Goal: Register for event/course

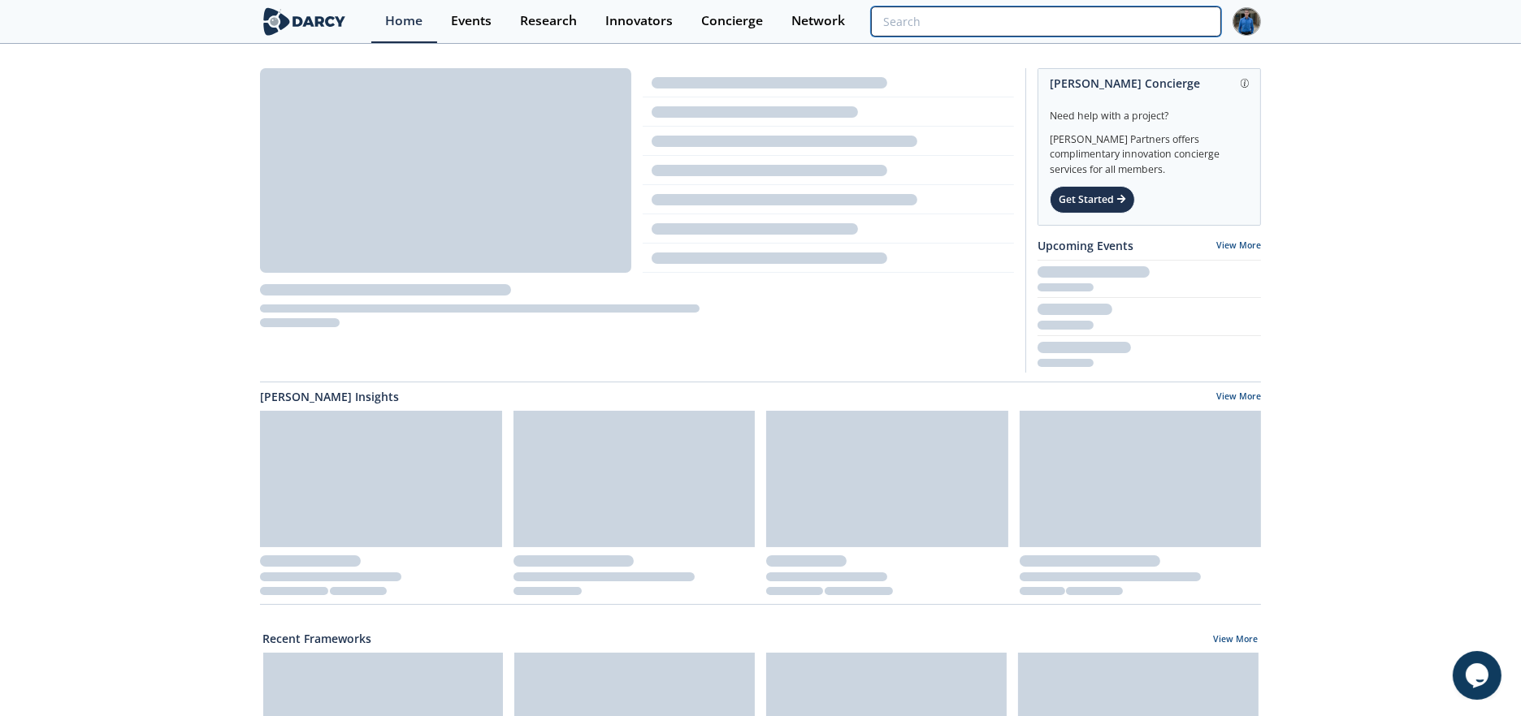
click at [1179, 25] on input "search" at bounding box center [1046, 21] width 350 height 30
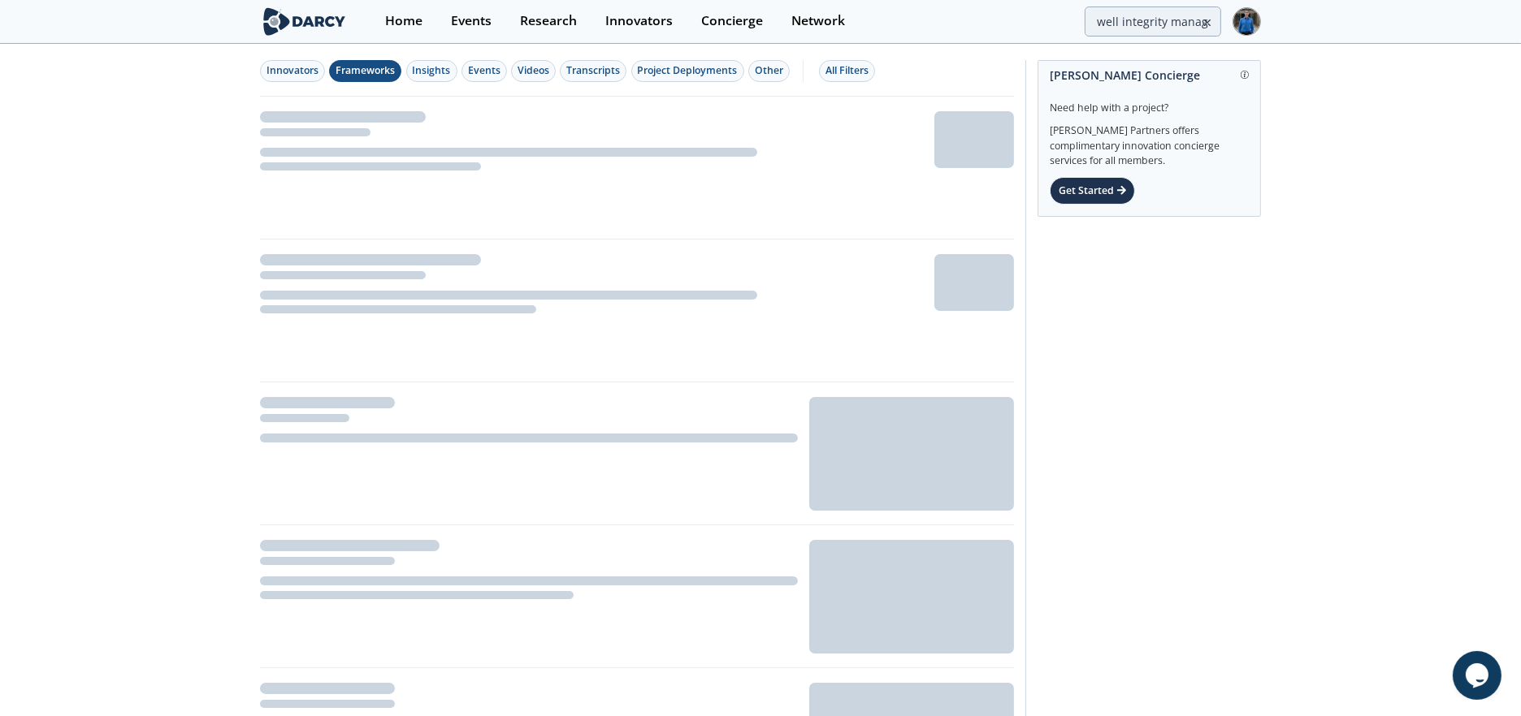
click at [353, 73] on div "Frameworks" at bounding box center [364, 70] width 59 height 15
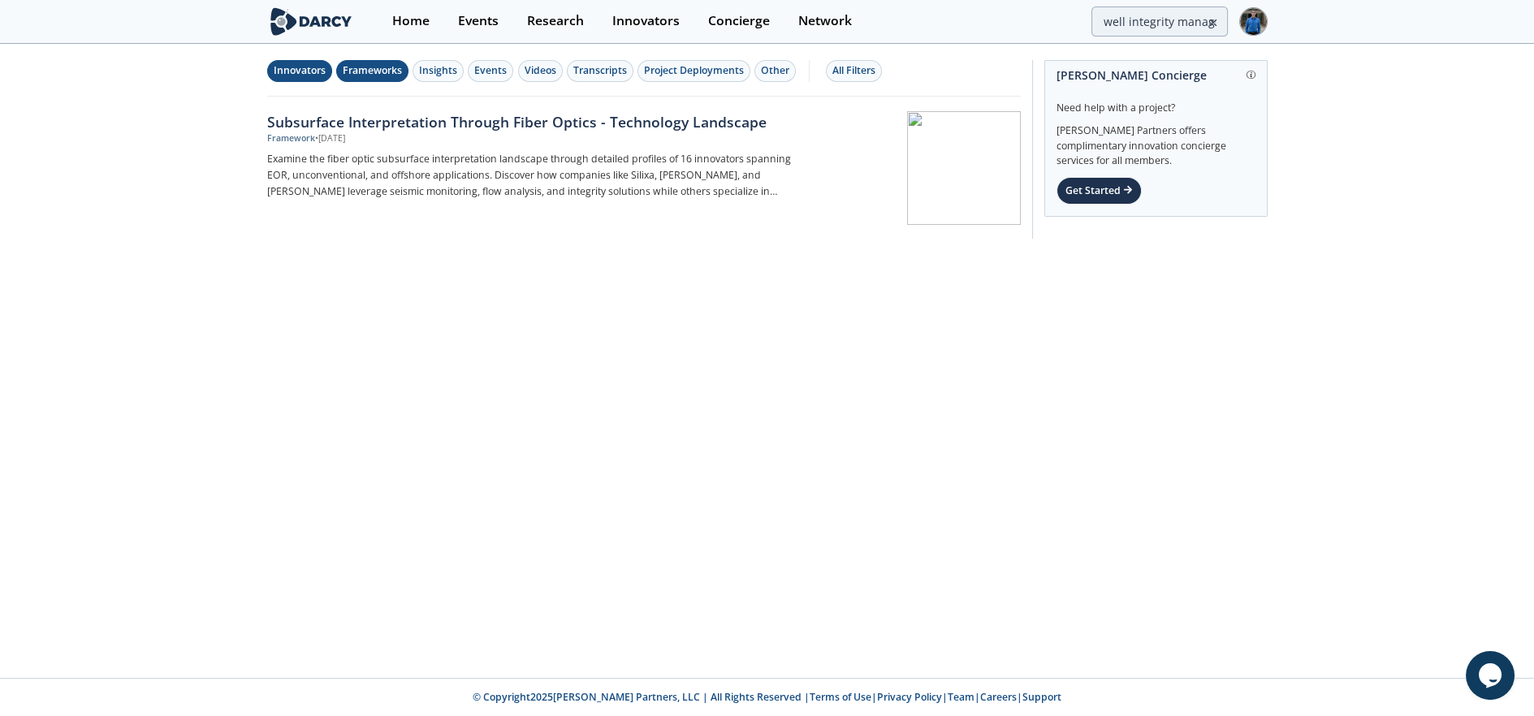
click at [300, 70] on div "Innovators" at bounding box center [300, 70] width 52 height 15
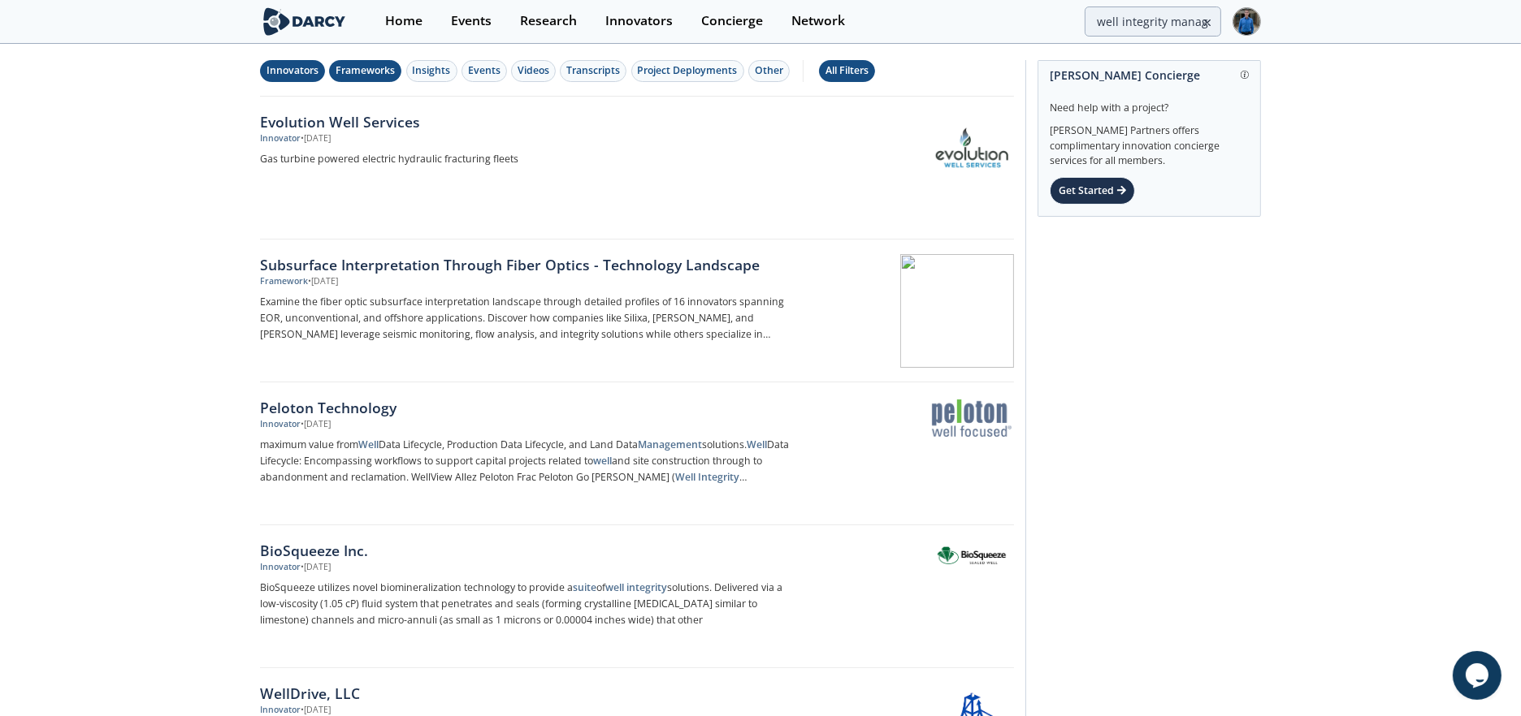
click at [825, 71] on div "All Filters" at bounding box center [846, 70] width 43 height 15
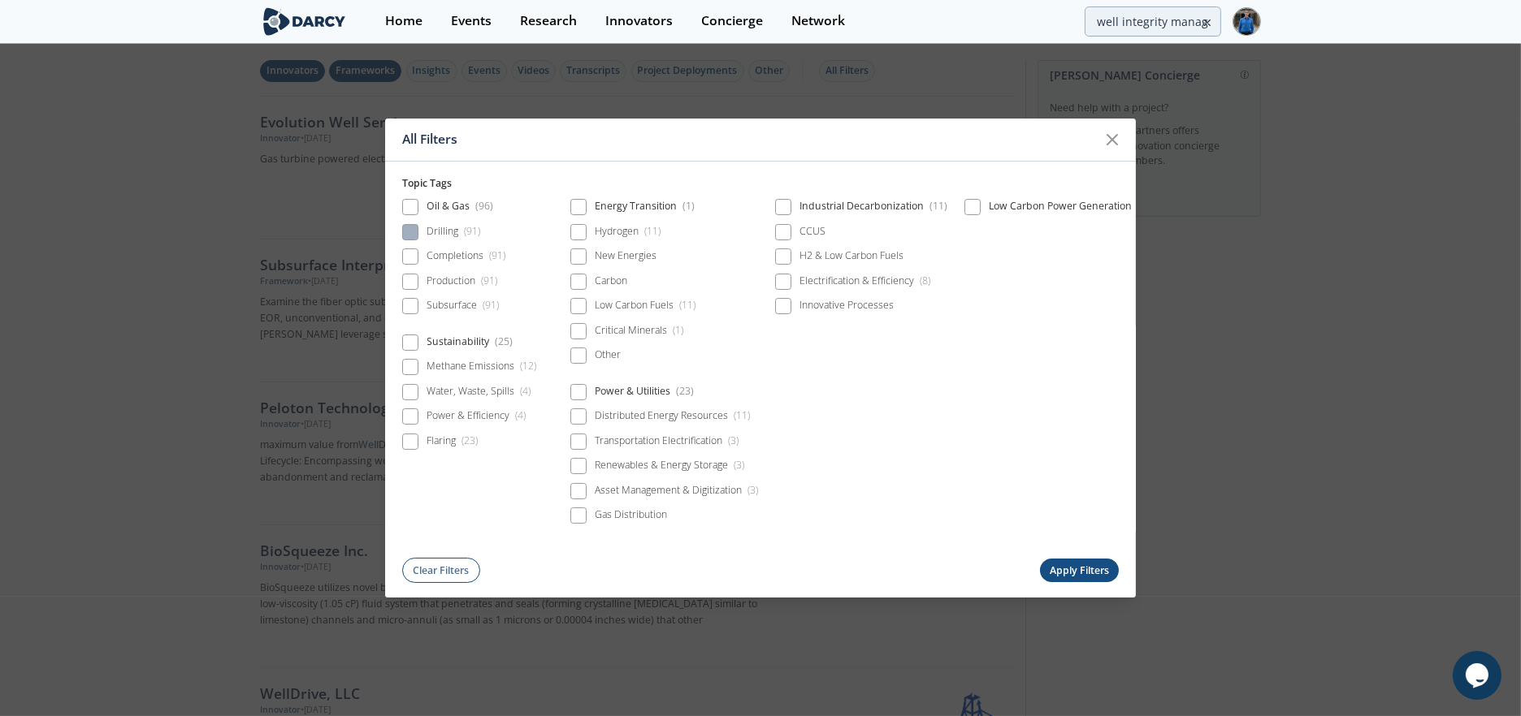
click at [442, 230] on div "Drilling ( 91 )" at bounding box center [454, 231] width 54 height 15
click at [447, 274] on div "Production ( 91 )" at bounding box center [462, 281] width 71 height 15
click at [412, 348] on div "Sustainability ( 25 )" at bounding box center [469, 344] width 134 height 25
click at [413, 342] on span at bounding box center [410, 343] width 16 height 16
click at [1109, 565] on button "Apply Filters" at bounding box center [1080, 572] width 80 height 24
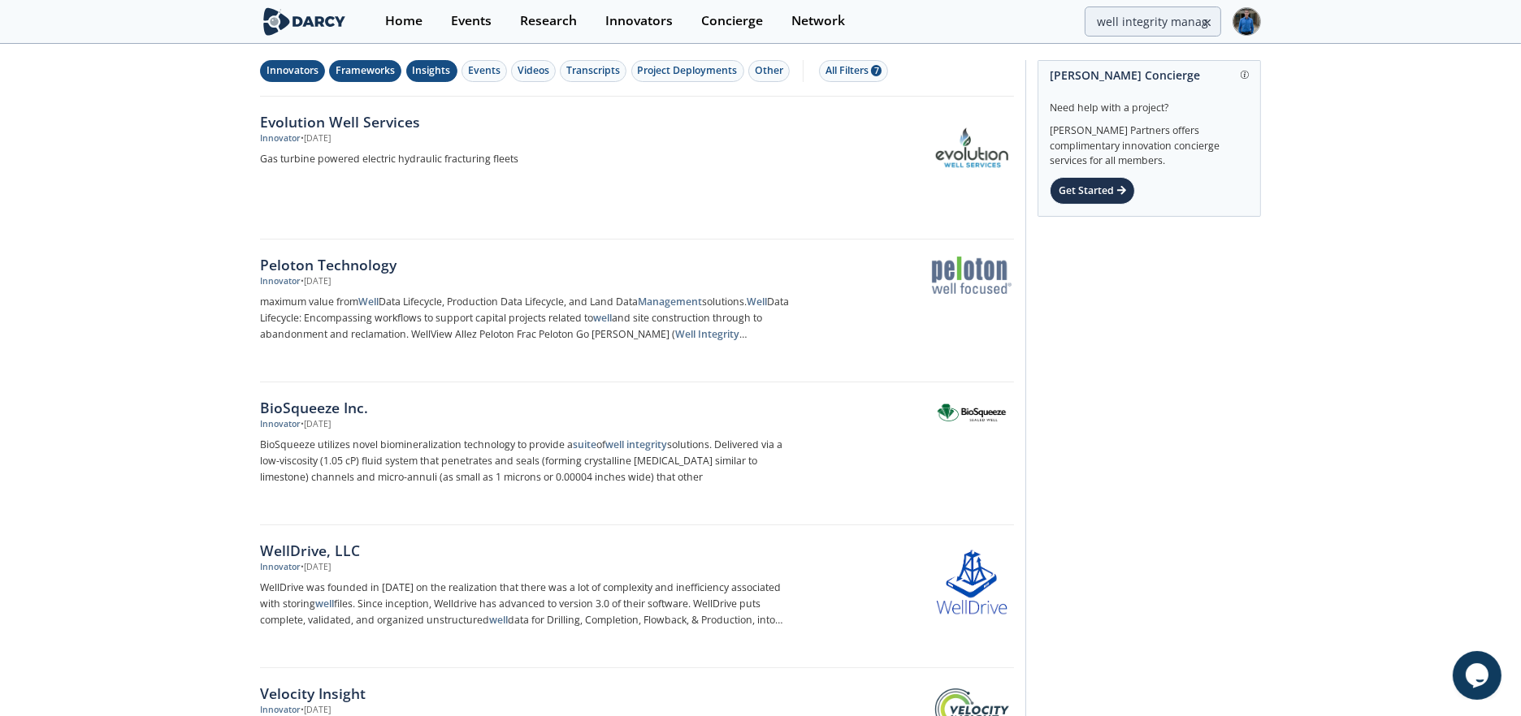
click at [441, 68] on div "Insights" at bounding box center [432, 70] width 38 height 15
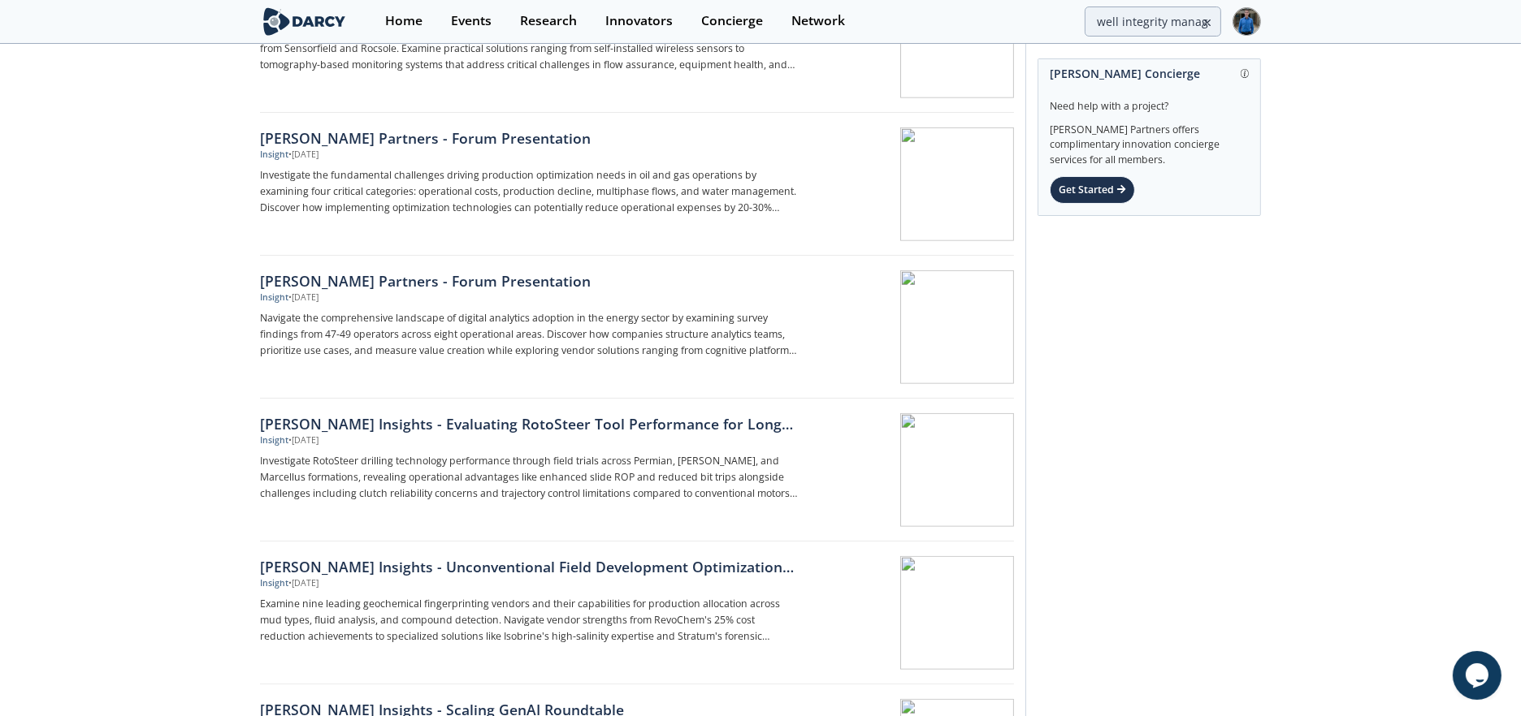
scroll to position [2340, 0]
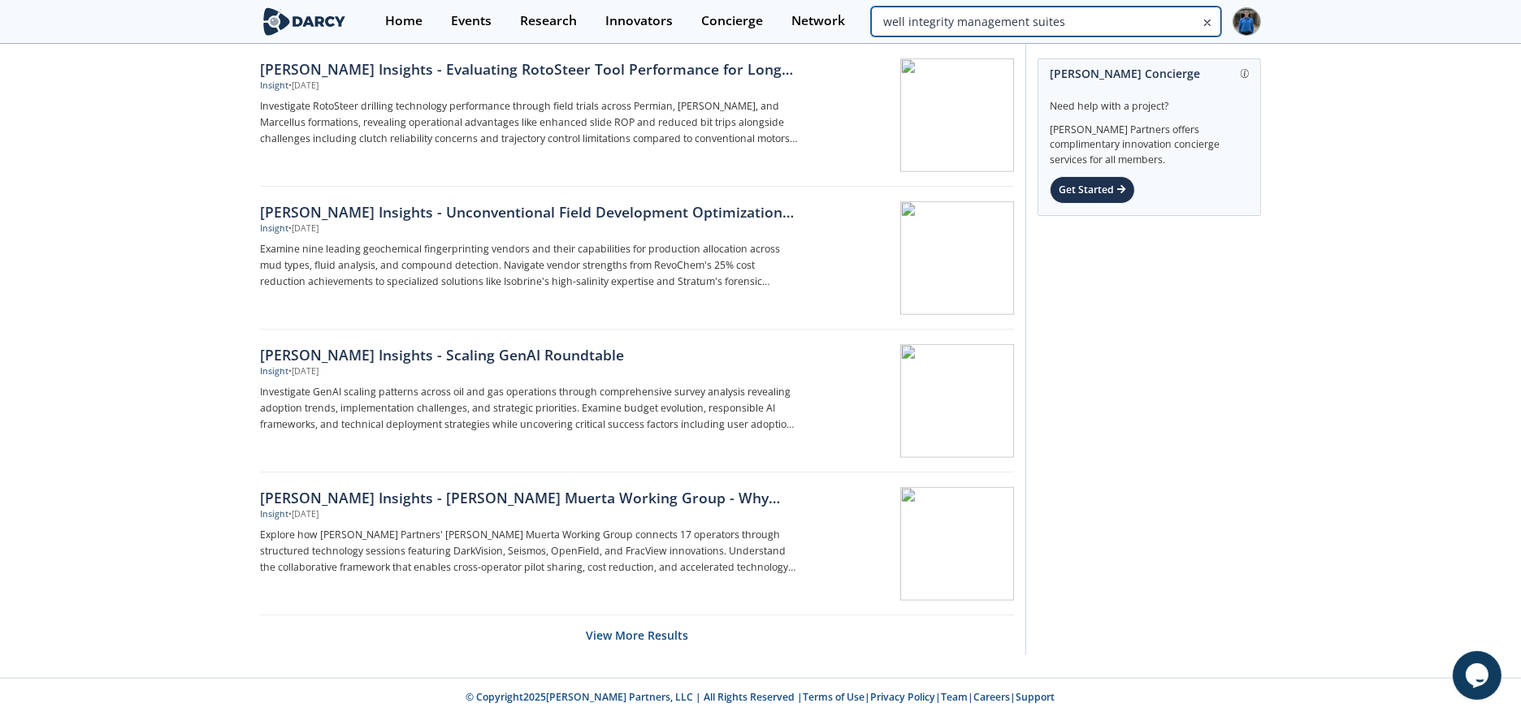
click at [1146, 21] on input "well integrity management suites" at bounding box center [1046, 21] width 350 height 30
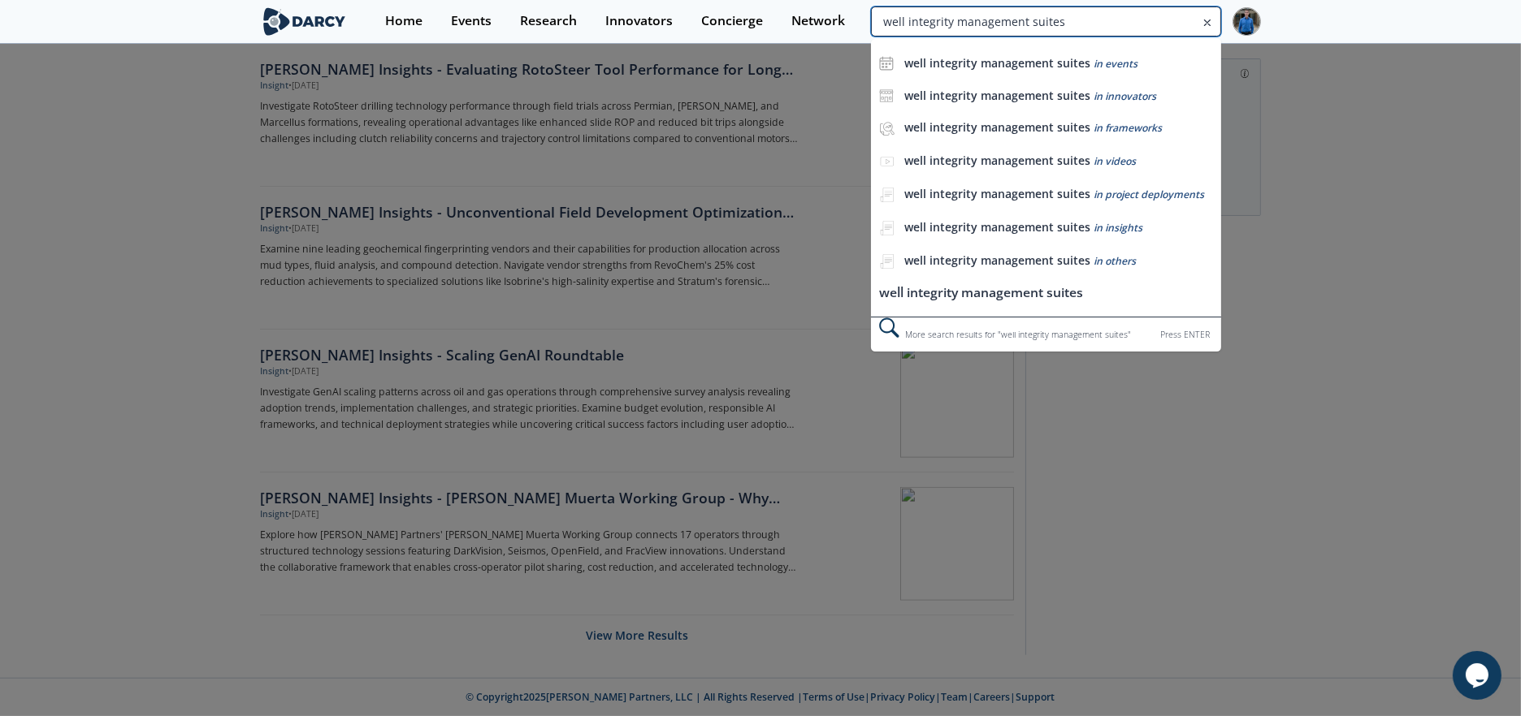
click at [1146, 21] on input "well integrity management suites" at bounding box center [1046, 21] width 350 height 30
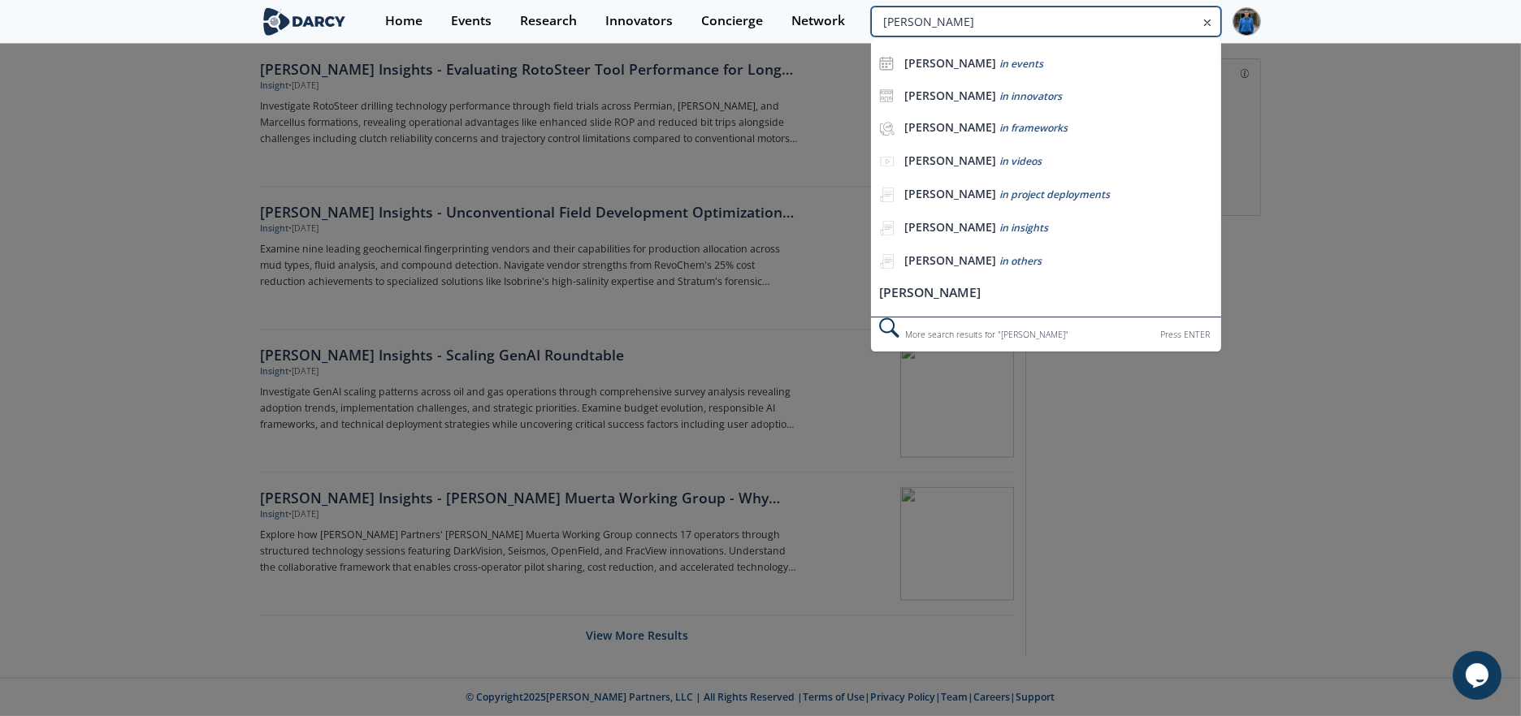
type input "WIMS"
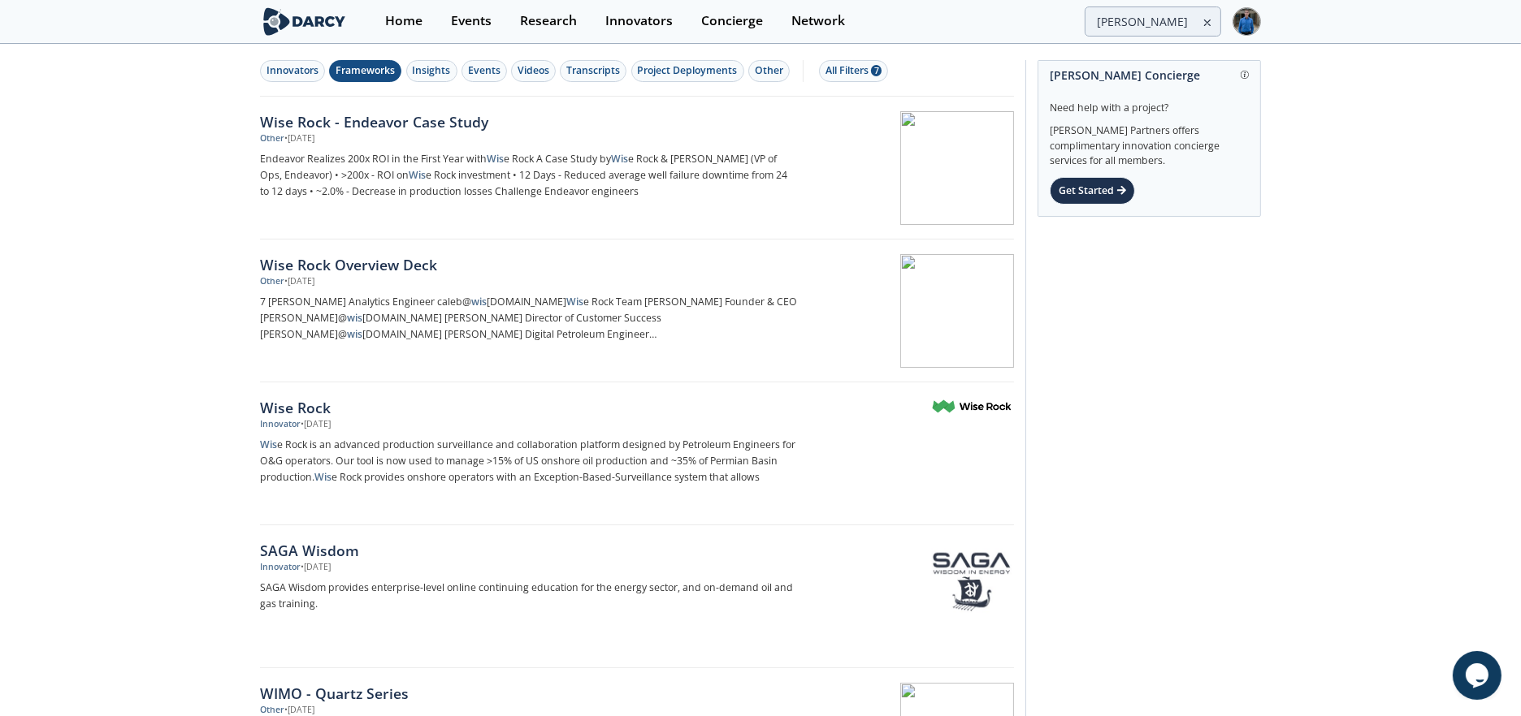
click at [370, 67] on div "Frameworks" at bounding box center [364, 70] width 59 height 15
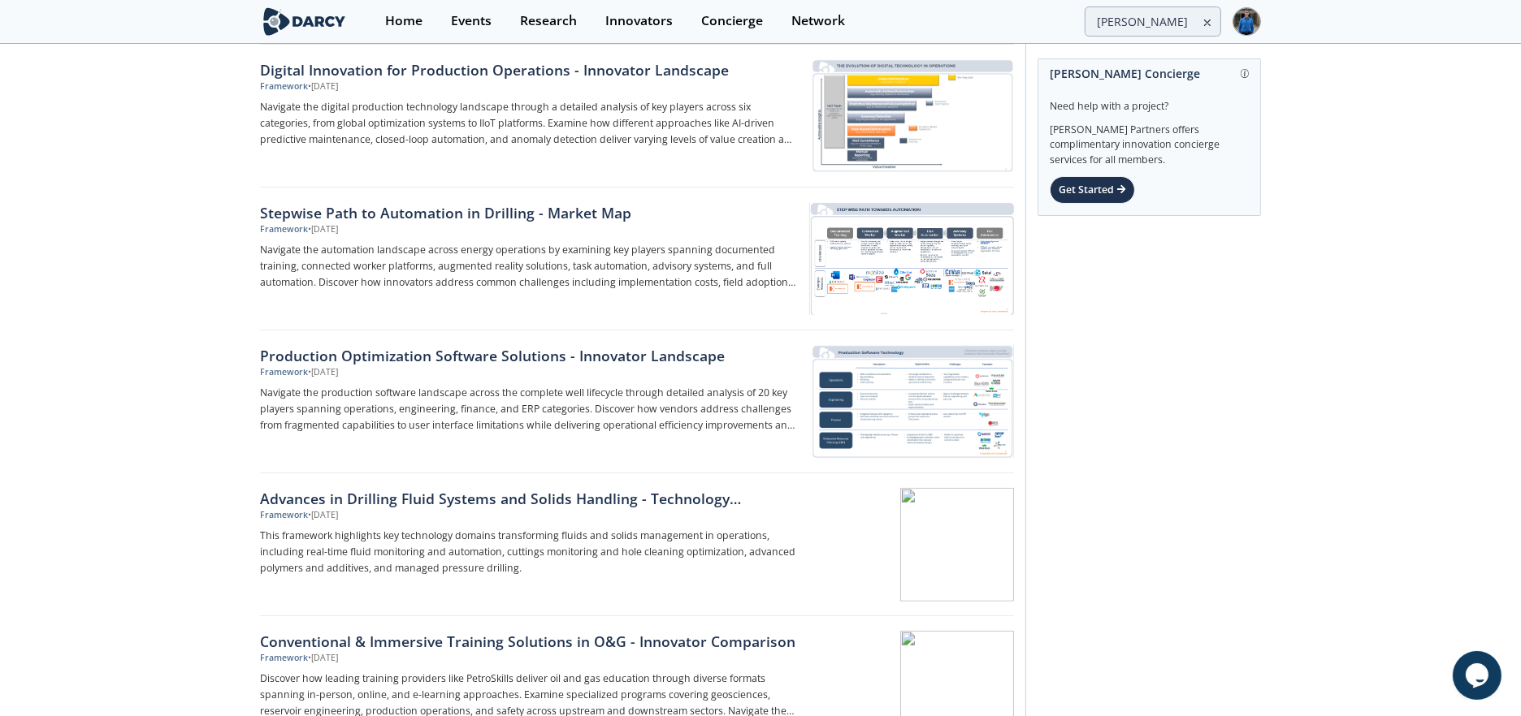
scroll to position [2013, 0]
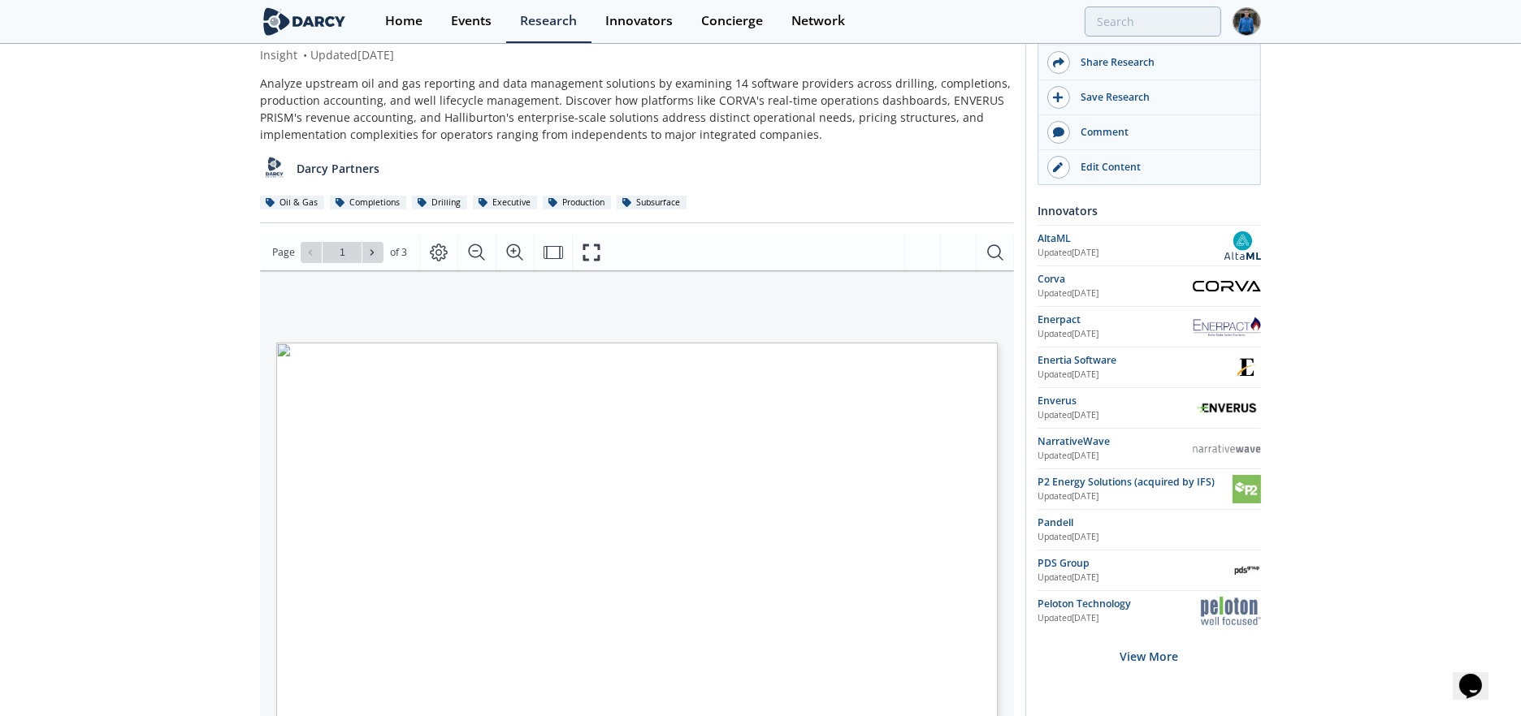
scroll to position [180, 0]
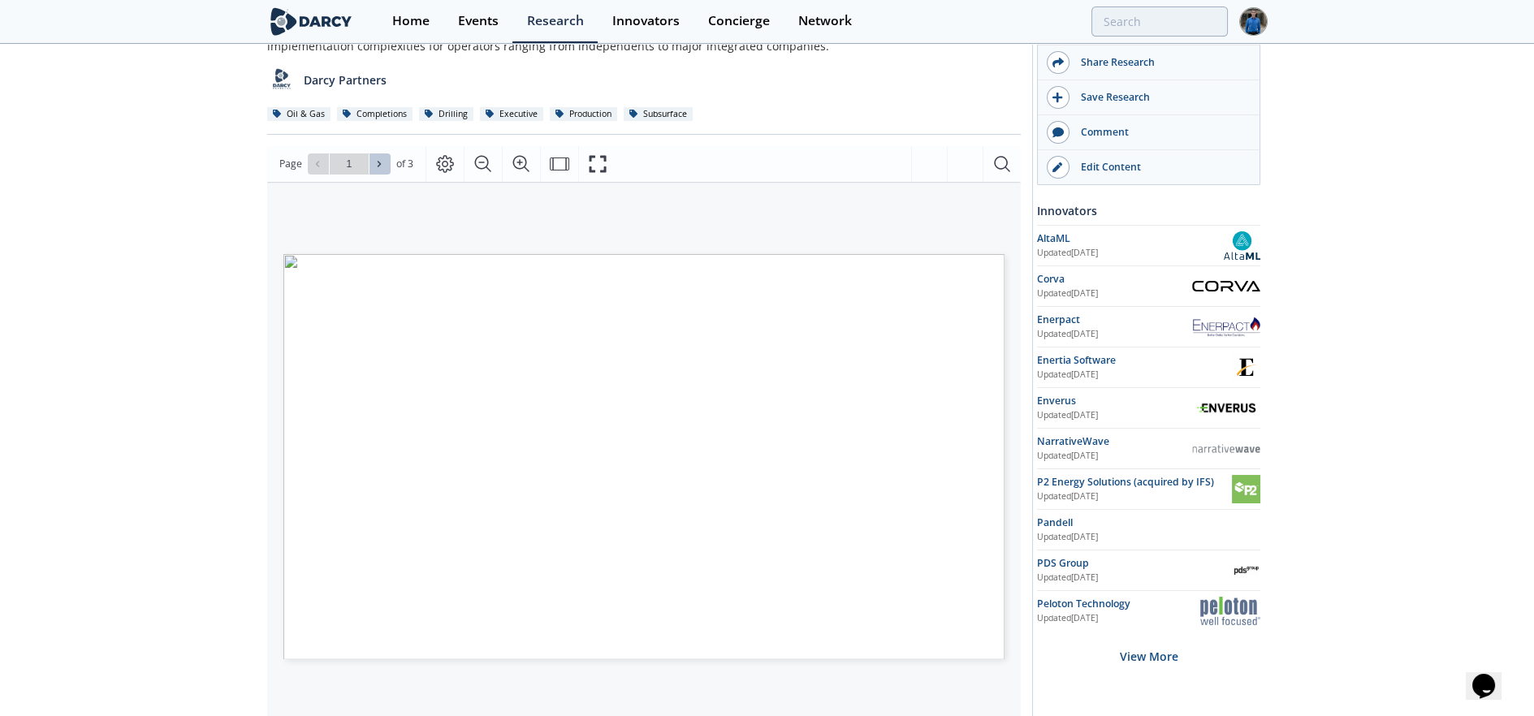
click at [378, 166] on icon at bounding box center [379, 164] width 3 height 6
click at [377, 166] on div "Go to Page 3" at bounding box center [349, 164] width 83 height 21
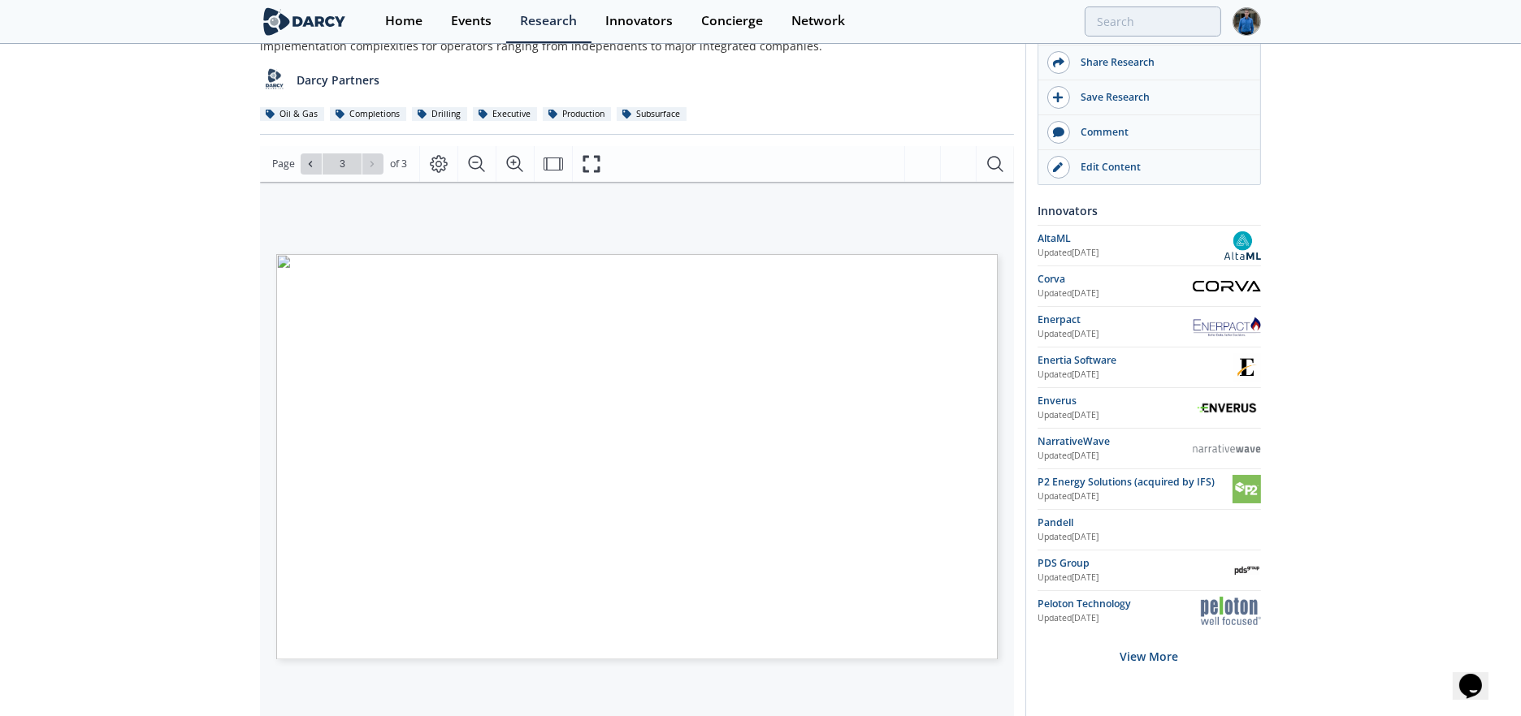
click at [54, 249] on div "Darcy Insights - Upstream O&G Reporting and Data Management Suites - Innovator …" at bounding box center [760, 479] width 1521 height 1229
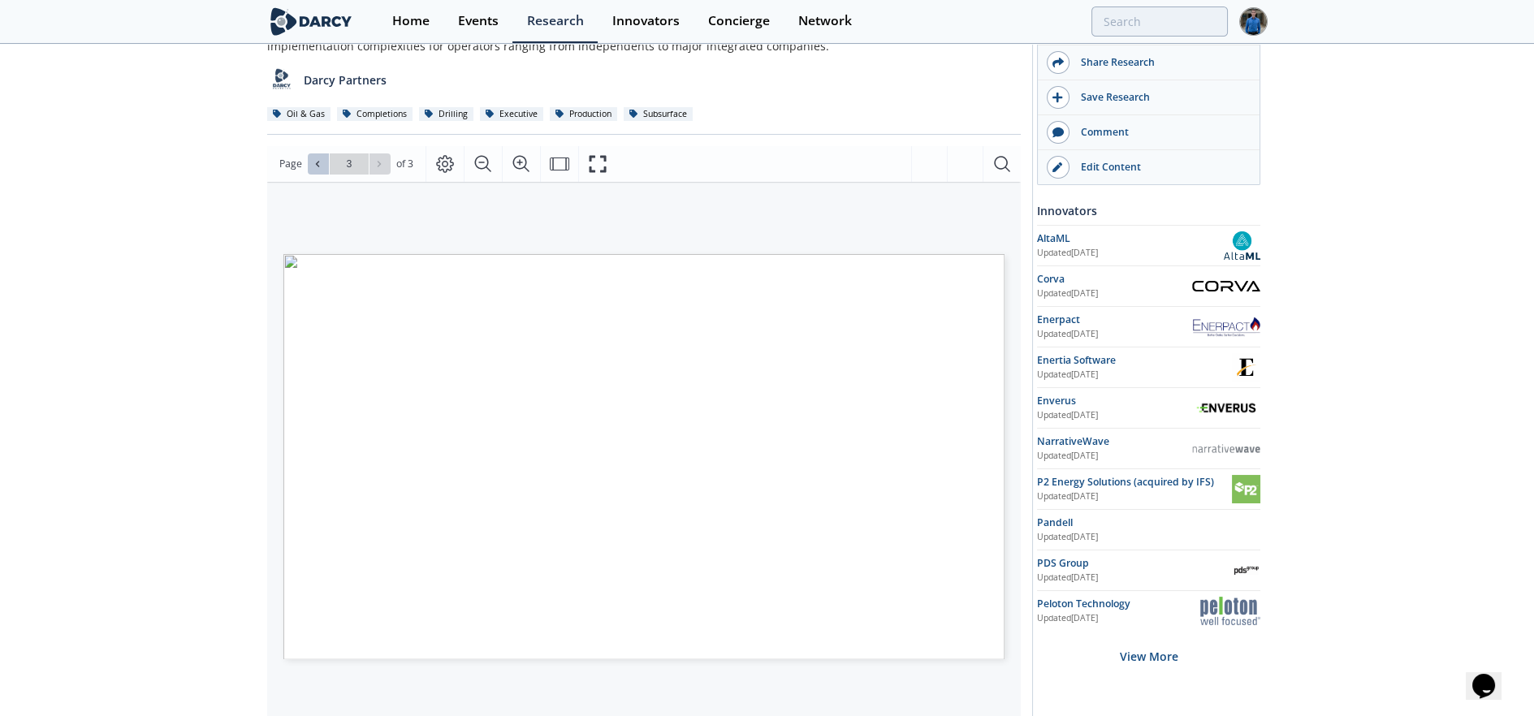
click at [313, 163] on icon at bounding box center [318, 164] width 10 height 10
type input "1"
click at [310, 163] on div "Go to Page 1" at bounding box center [349, 164] width 83 height 21
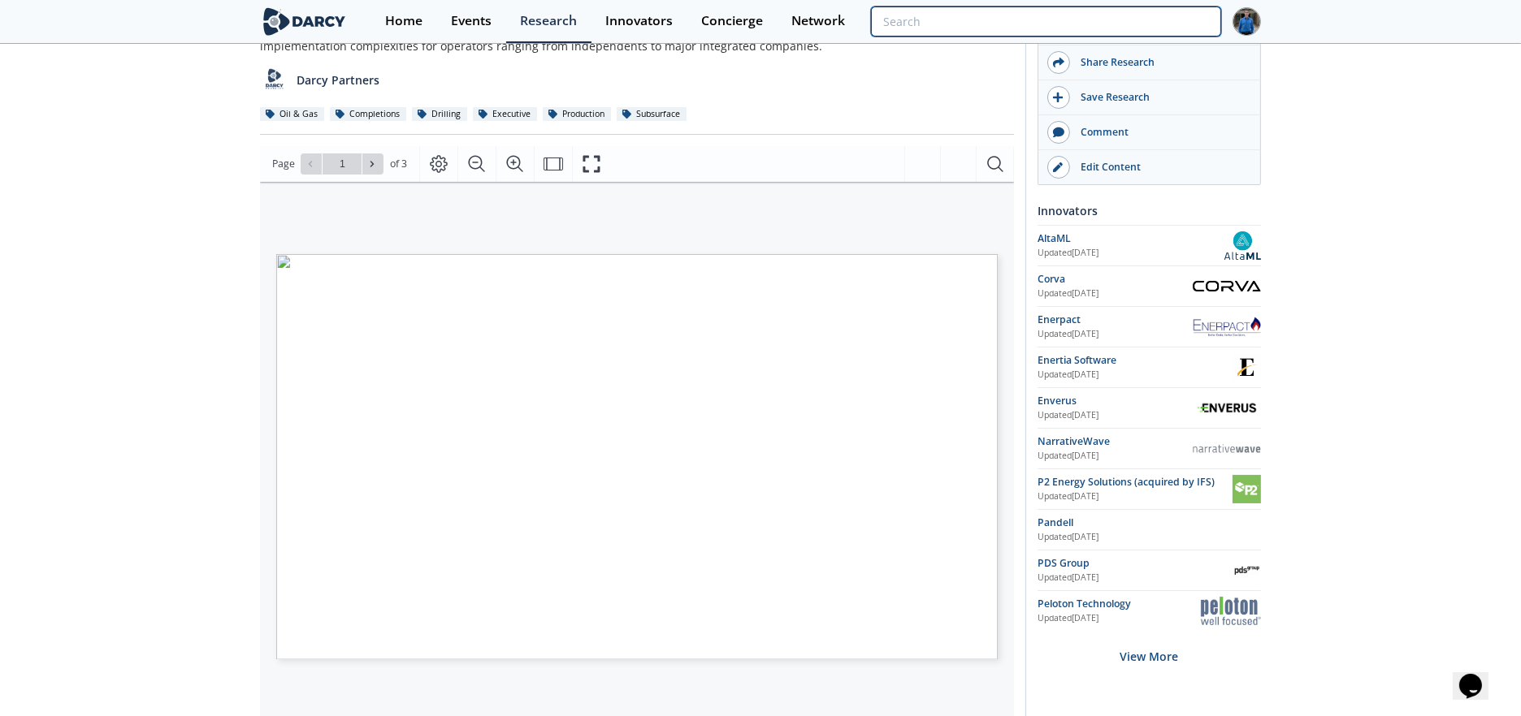
click at [1140, 19] on input "search" at bounding box center [1046, 21] width 350 height 30
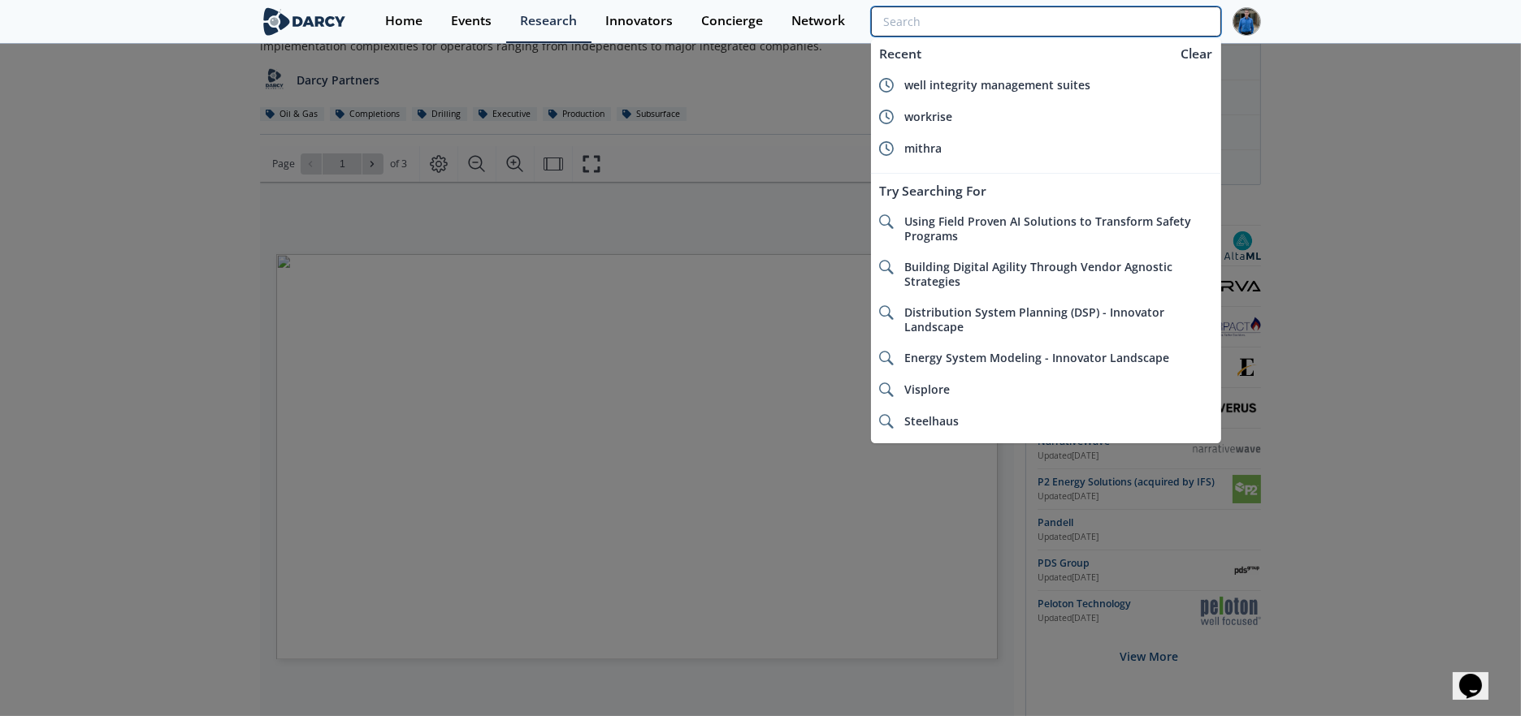
type input "e"
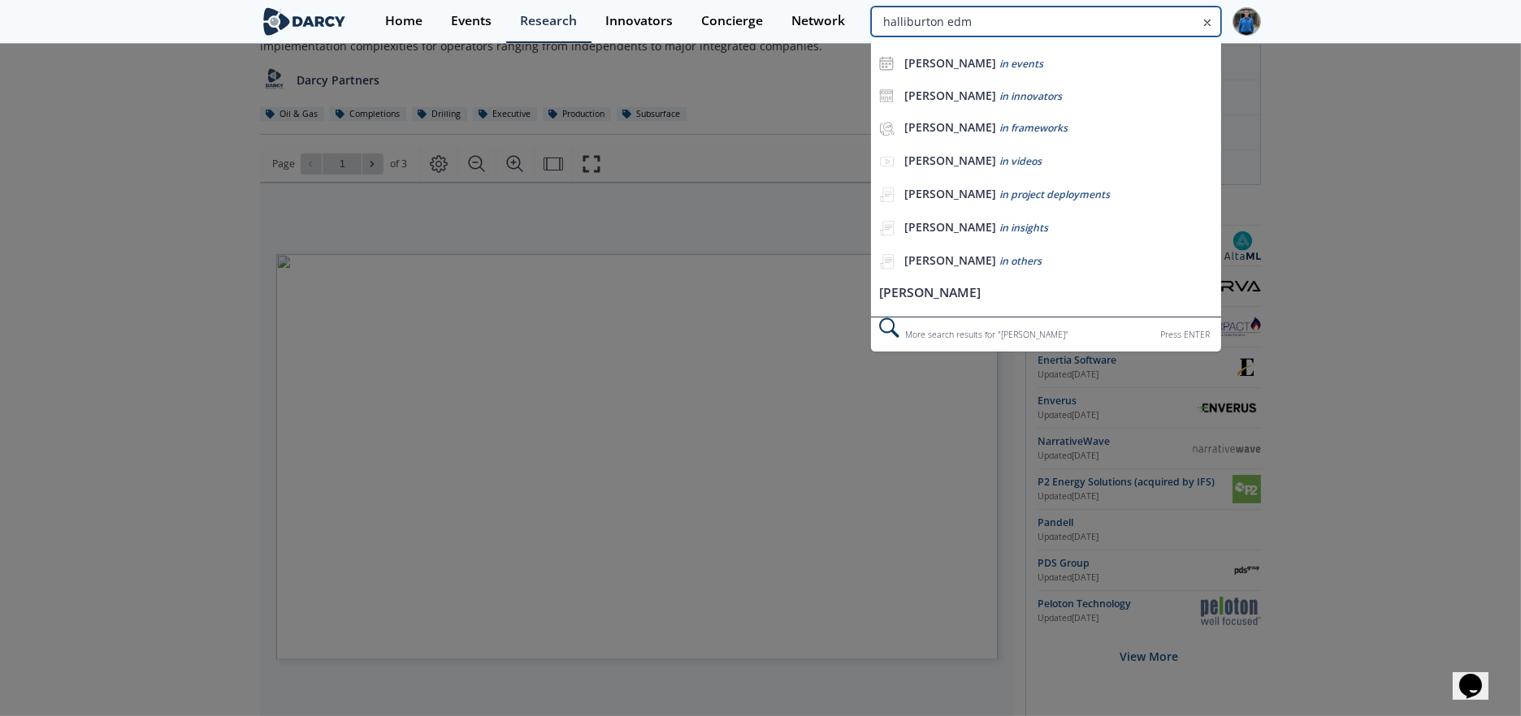
type input "halliburton edm"
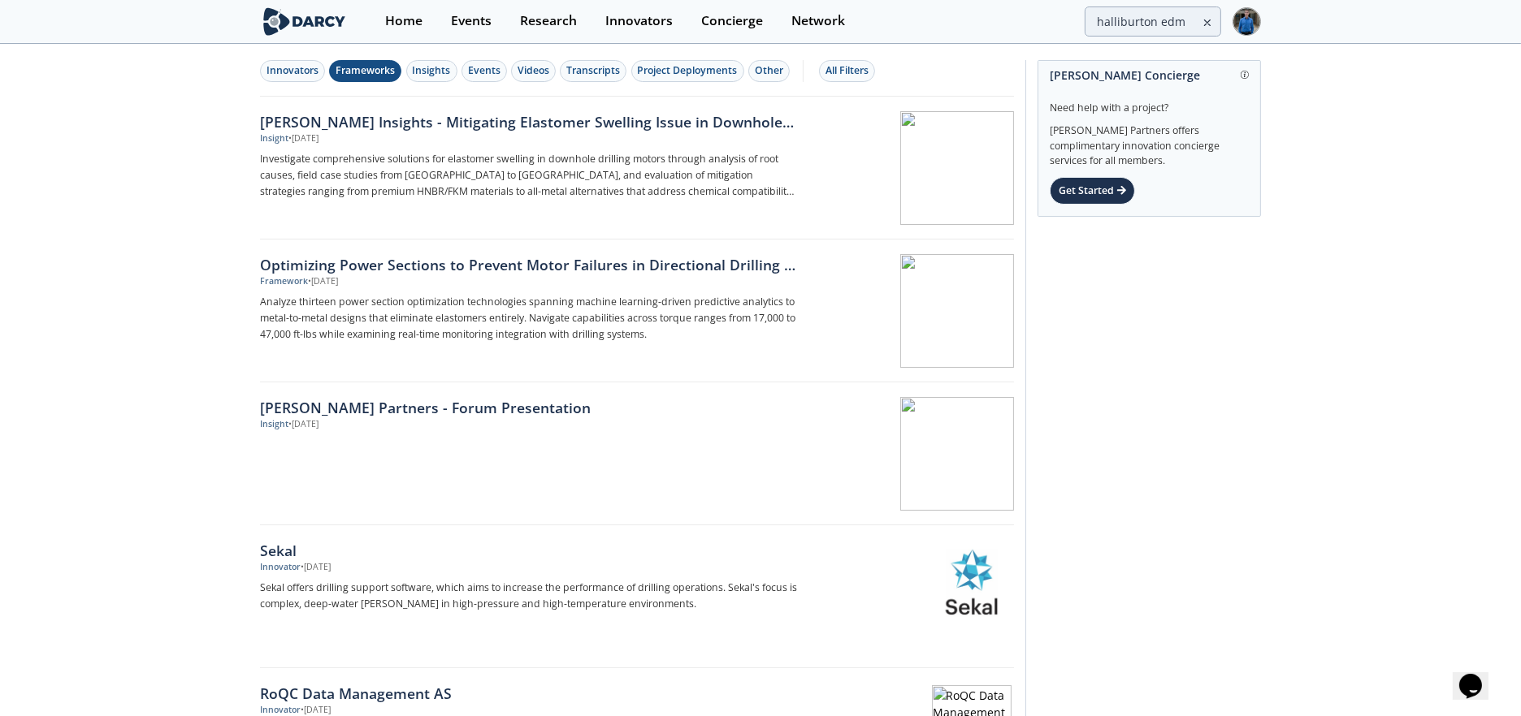
click at [348, 71] on div "Frameworks" at bounding box center [364, 70] width 59 height 15
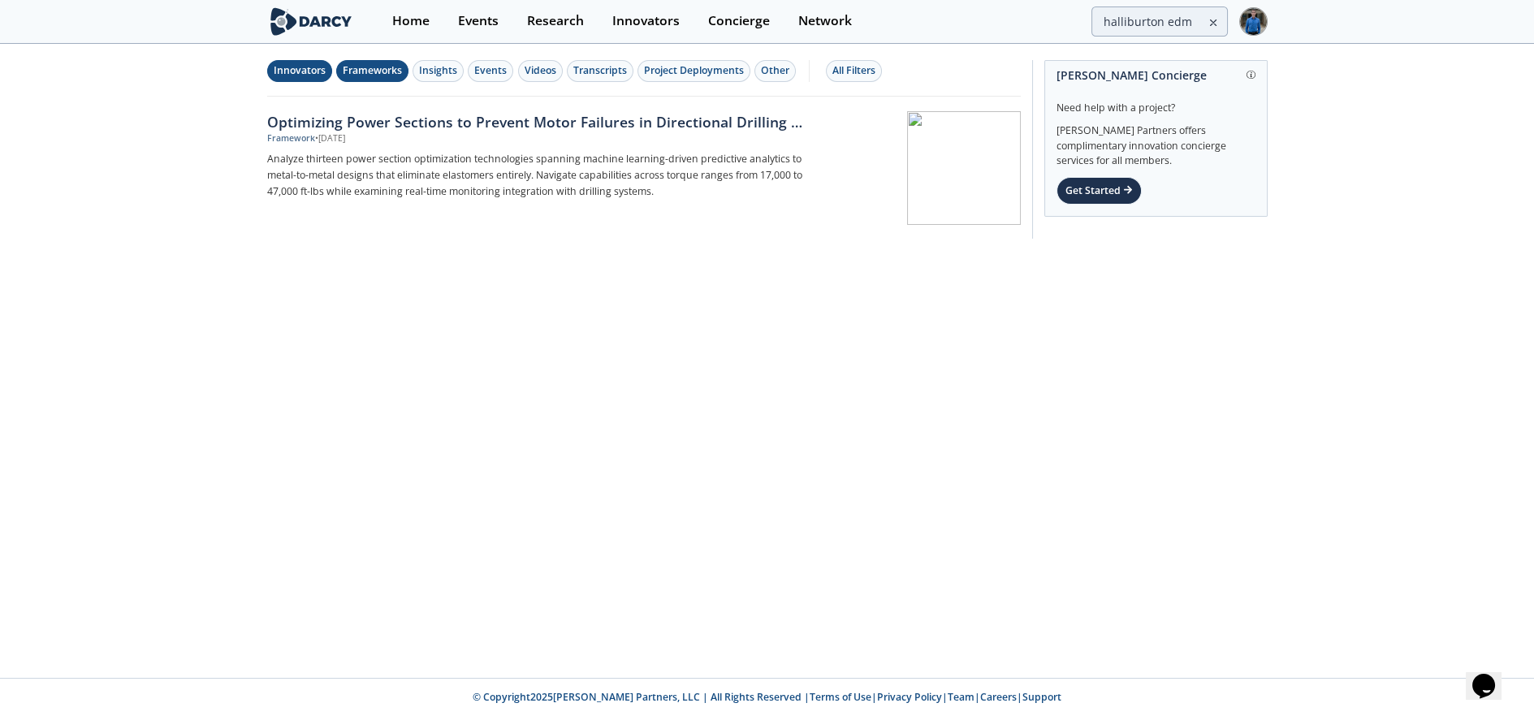
click at [293, 71] on div "Innovators" at bounding box center [300, 70] width 52 height 15
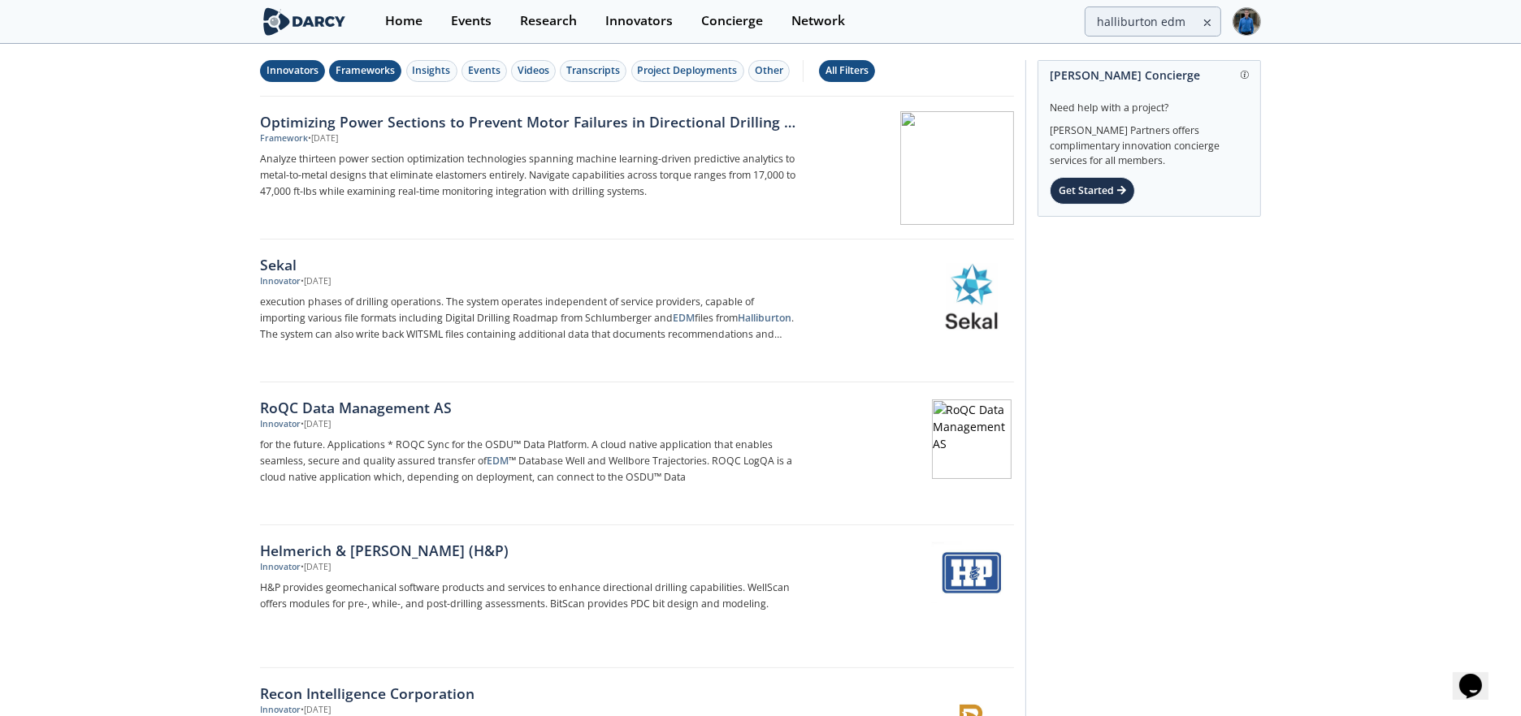
click at [853, 64] on div "All Filters" at bounding box center [846, 70] width 43 height 15
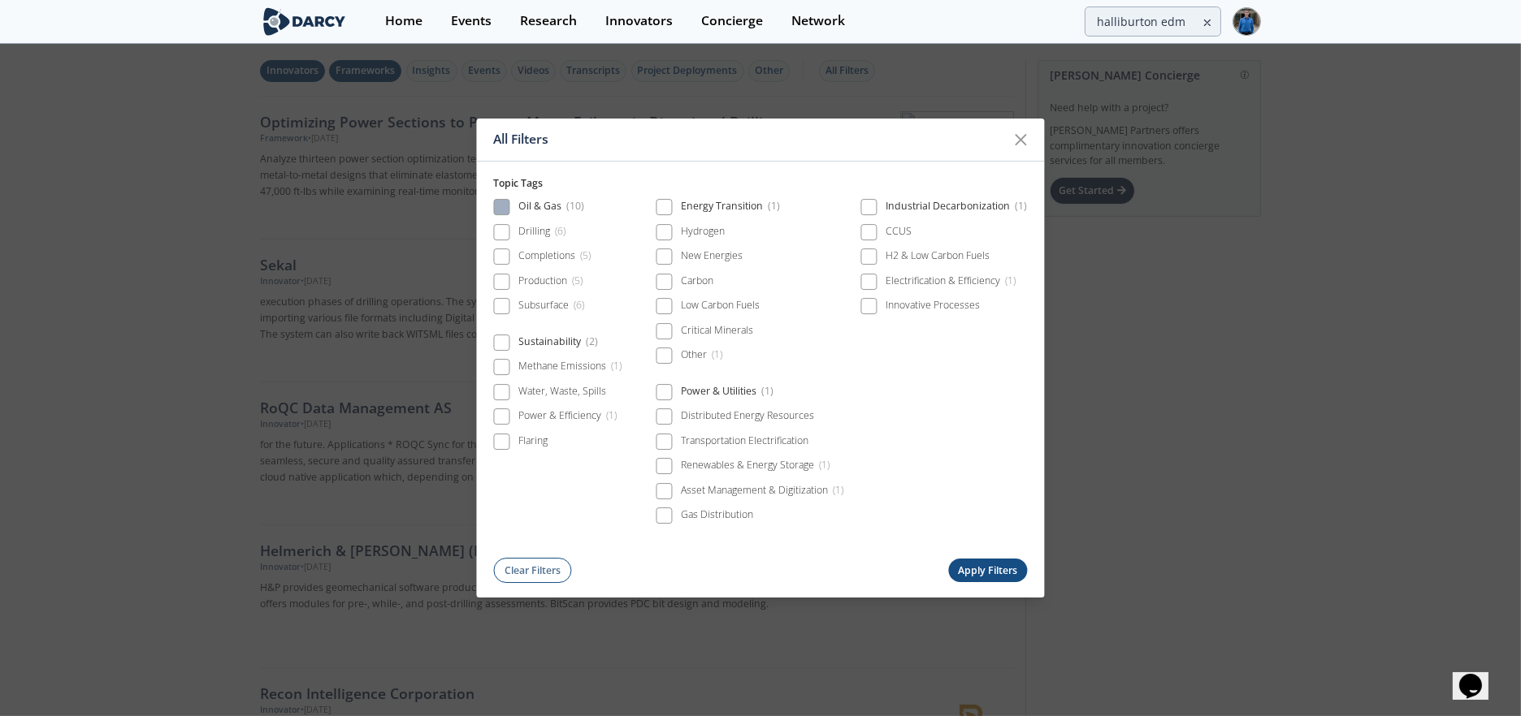
click at [543, 201] on div "Oil & Gas ( 10 )" at bounding box center [551, 209] width 67 height 19
click at [546, 337] on div "Sustainability ( 2 )" at bounding box center [558, 344] width 80 height 19
click at [984, 574] on button "Apply Filters" at bounding box center [988, 572] width 80 height 24
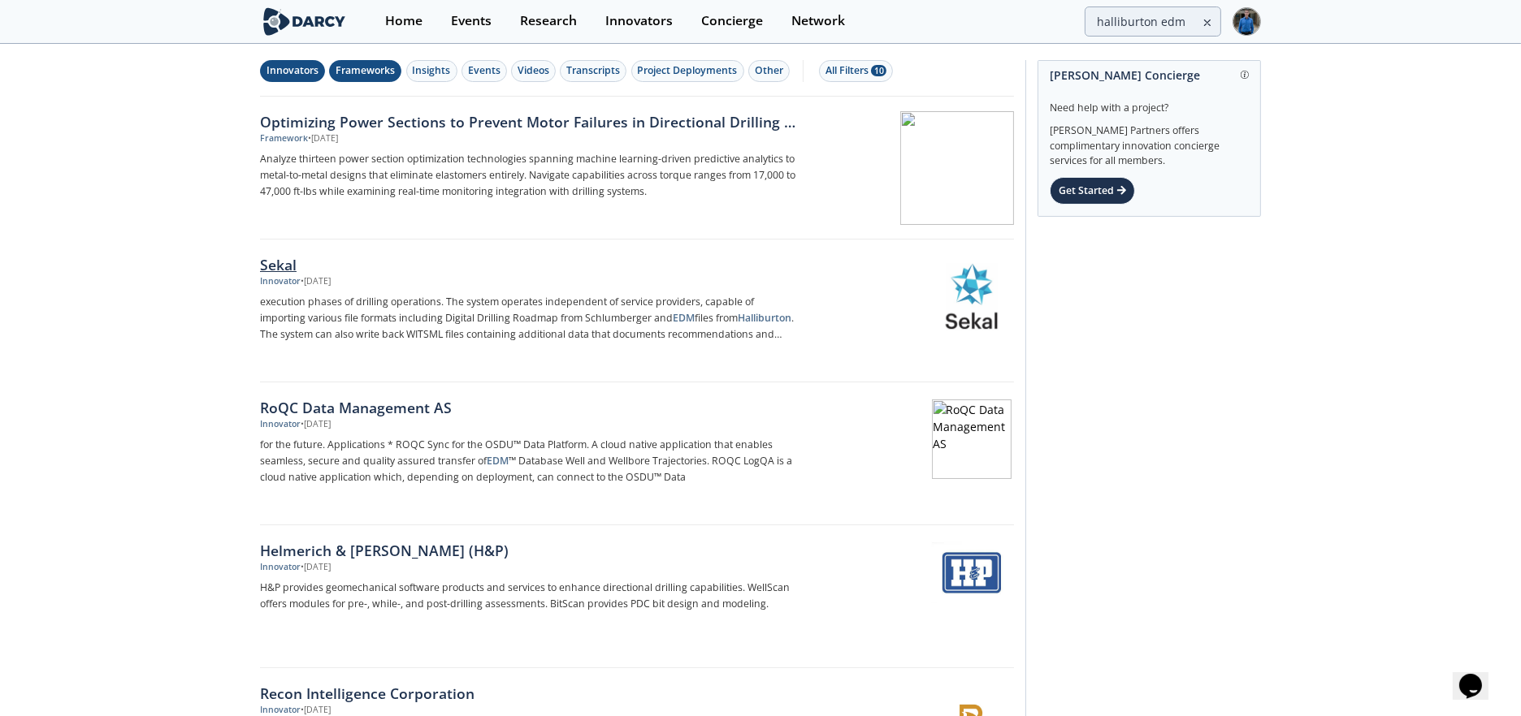
click at [277, 251] on link "Sekal Innovator • Jul 16, 2025 execution phases of drilling operations. The sys…" at bounding box center [637, 311] width 754 height 143
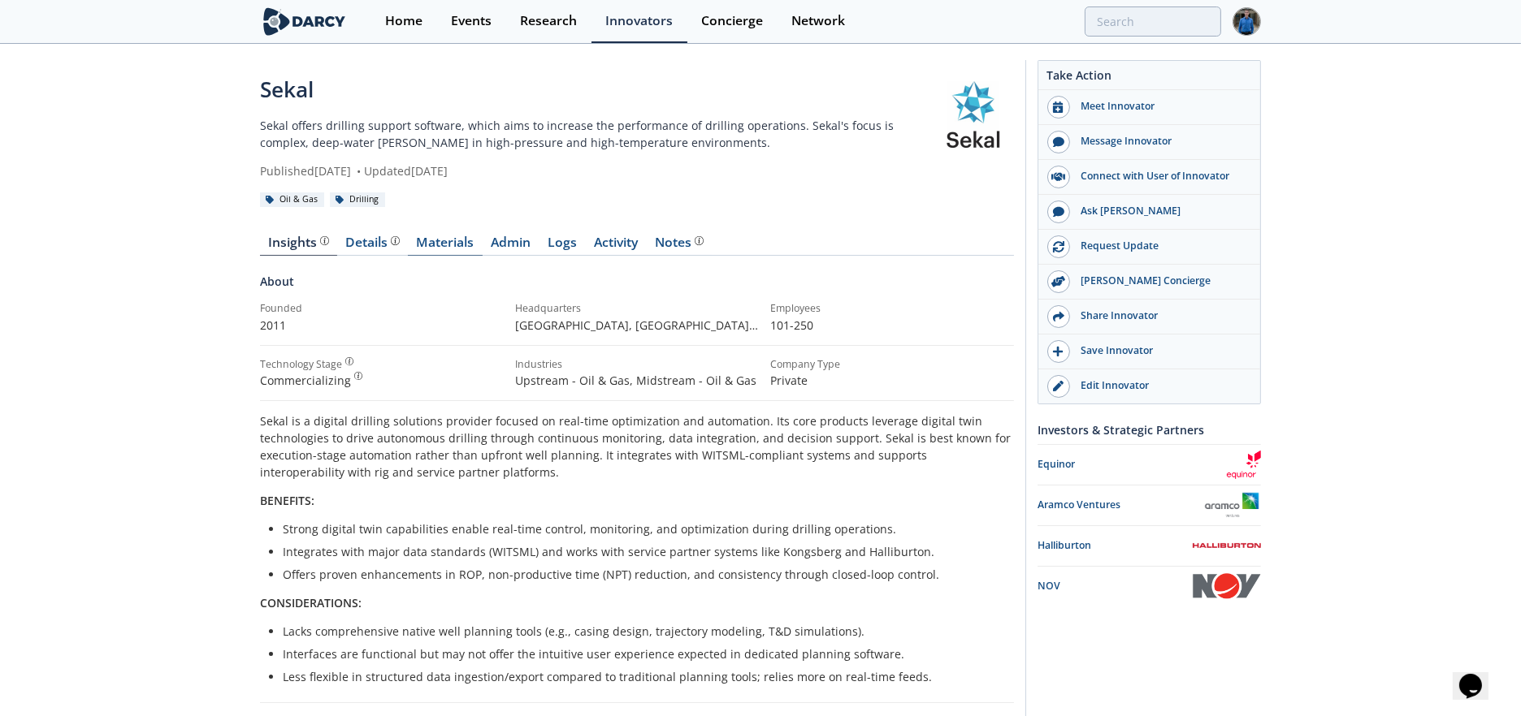
click at [418, 240] on link "Materials" at bounding box center [445, 245] width 75 height 19
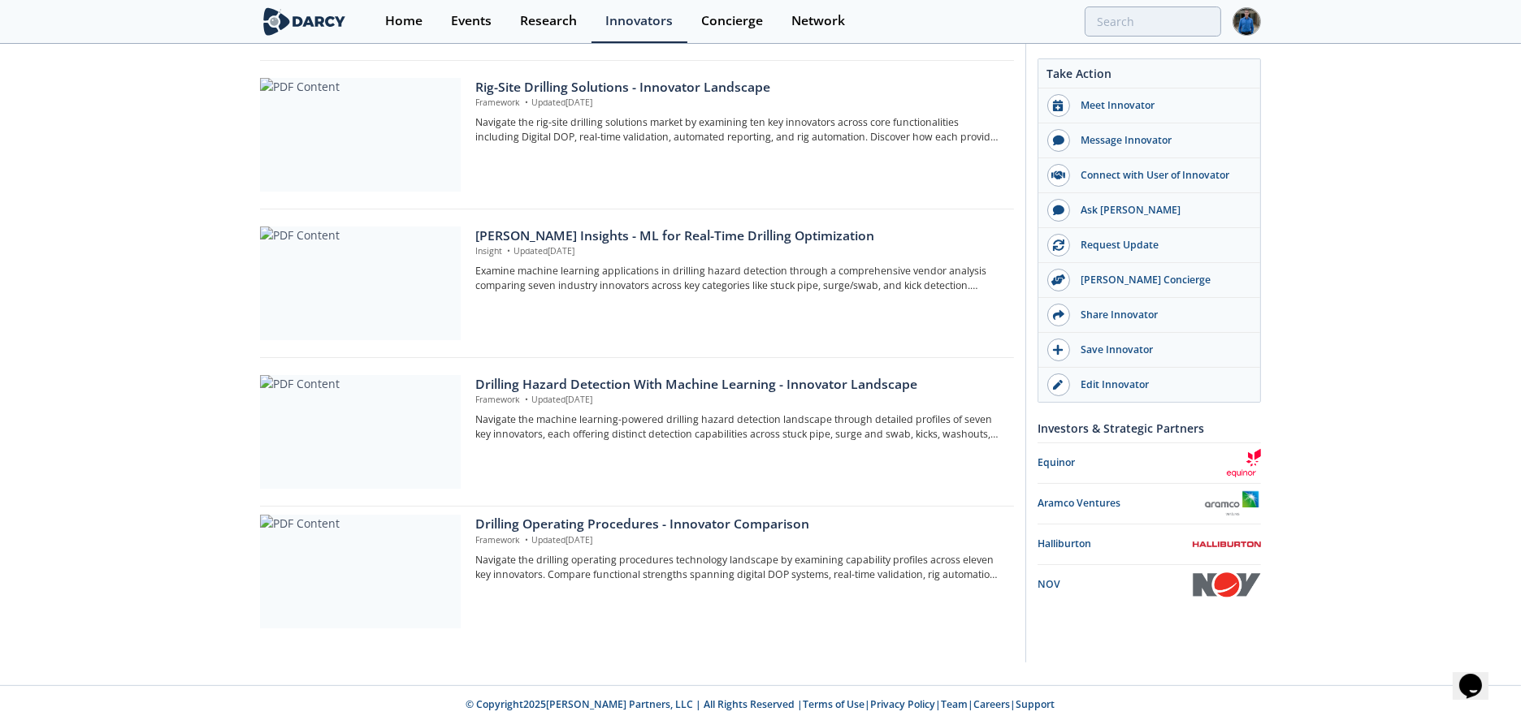
scroll to position [863, 0]
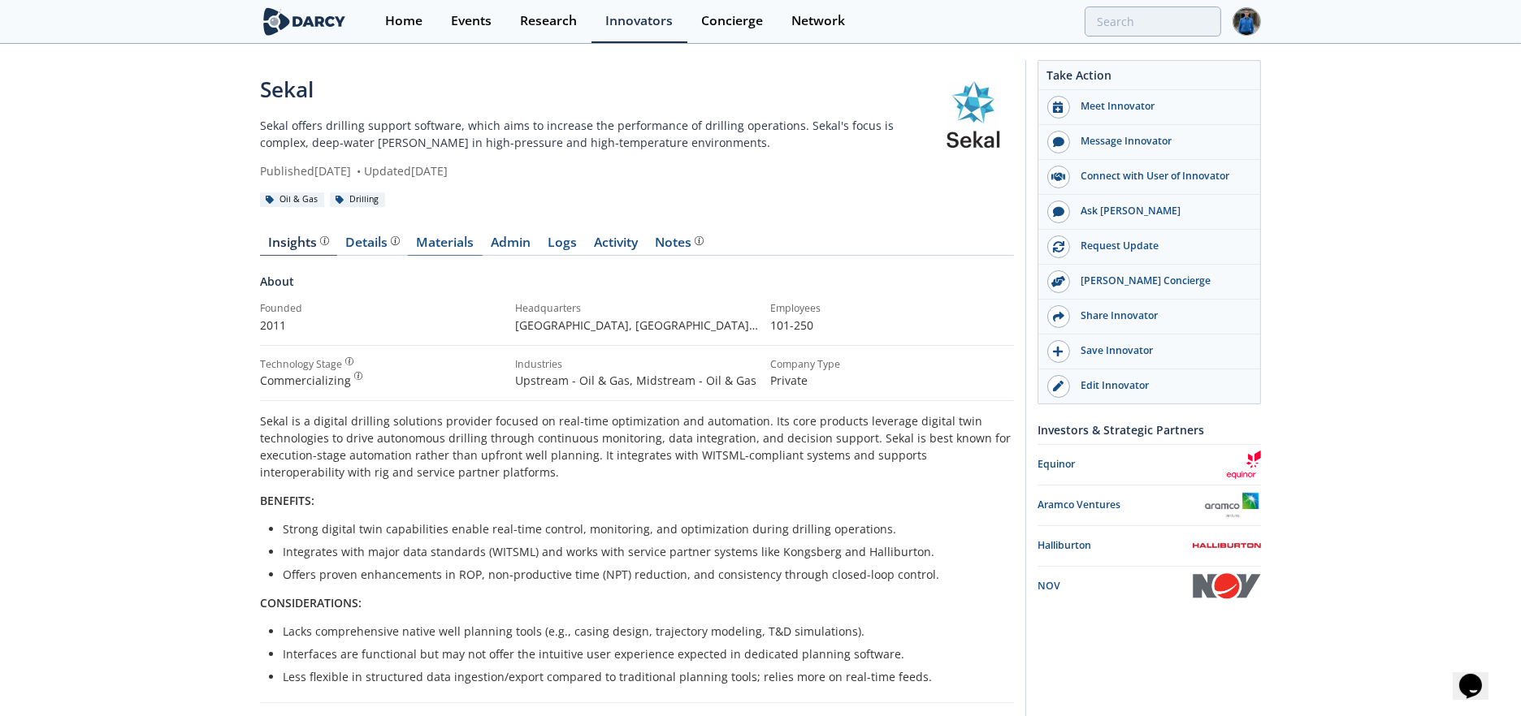
click at [427, 240] on link "Materials" at bounding box center [445, 245] width 75 height 19
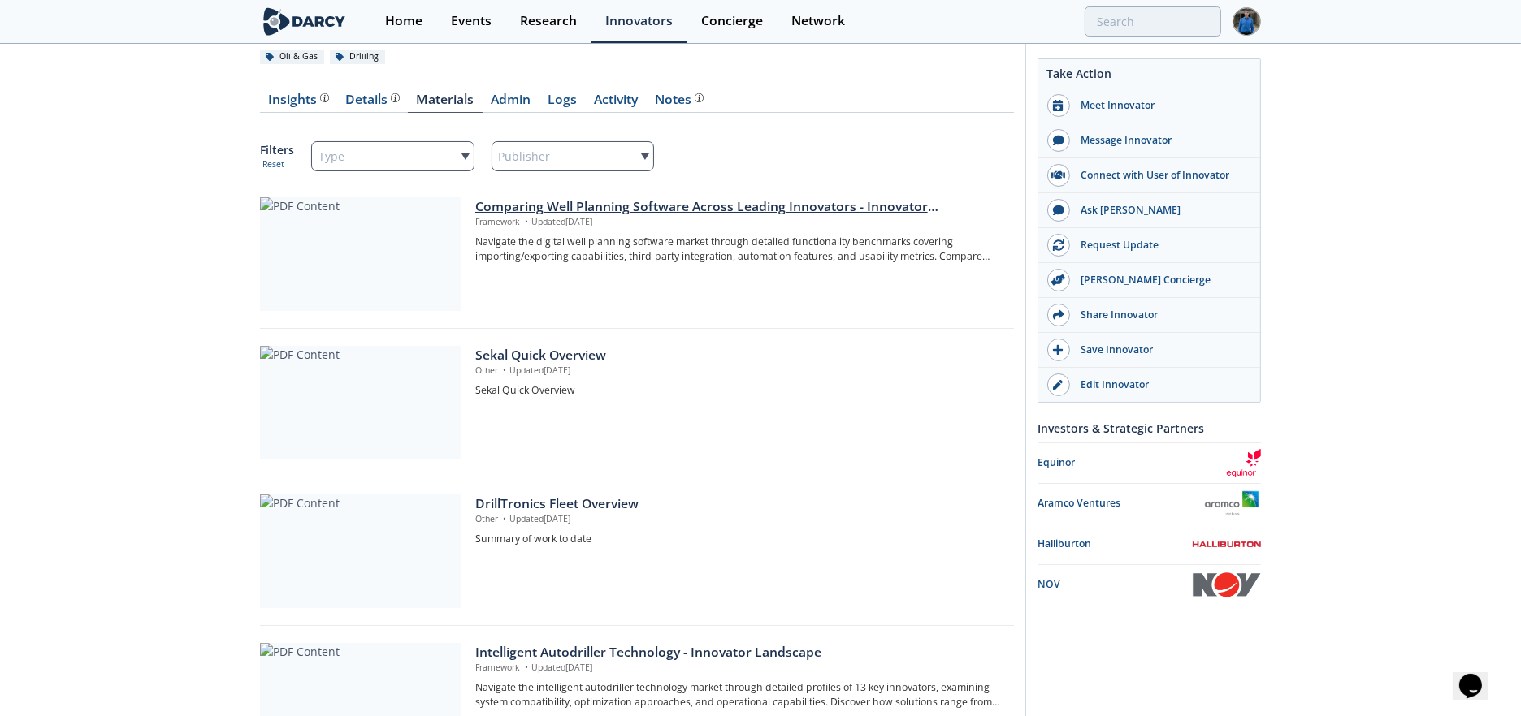
scroll to position [142, 0]
click at [591, 209] on div "Comparing Well Planning Software Across Leading Innovators - Innovator Comparis…" at bounding box center [738, 207] width 527 height 19
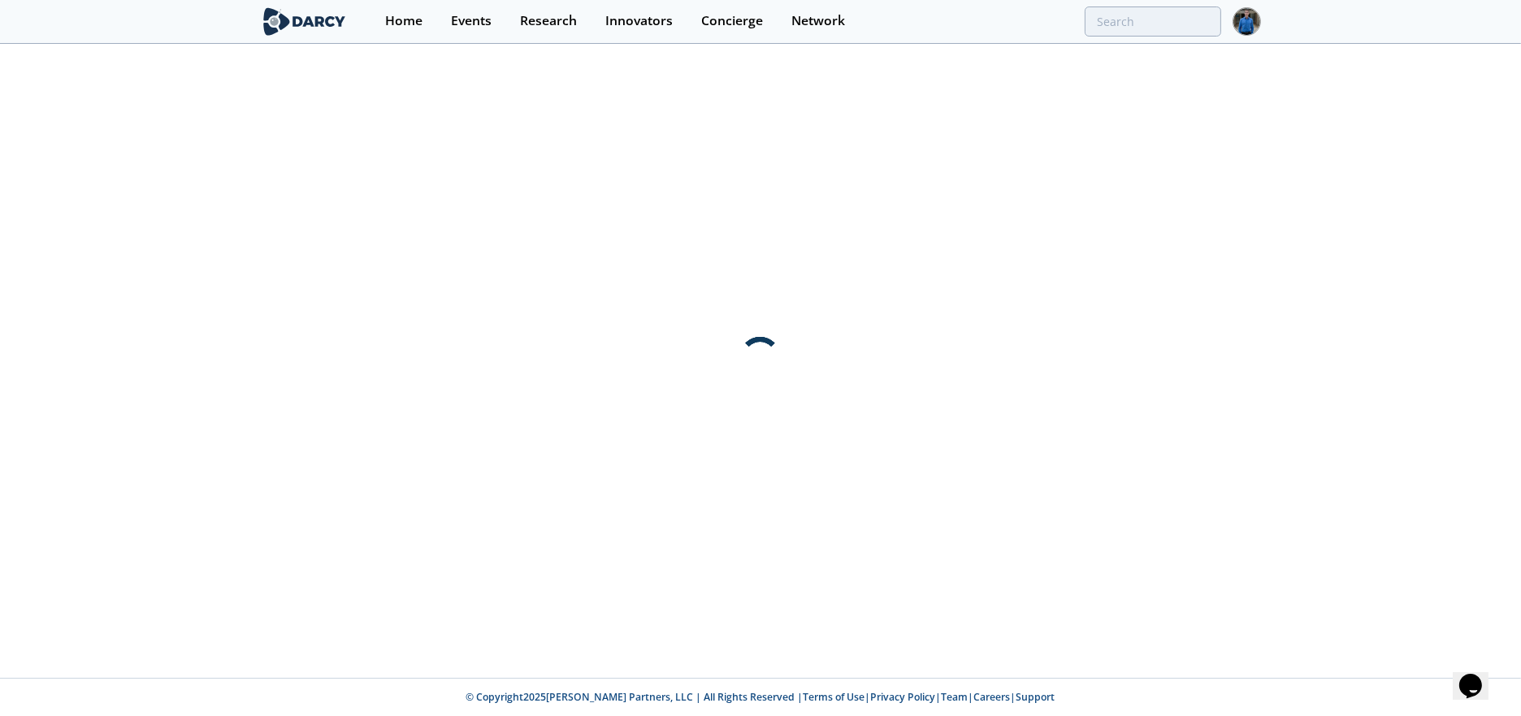
scroll to position [0, 0]
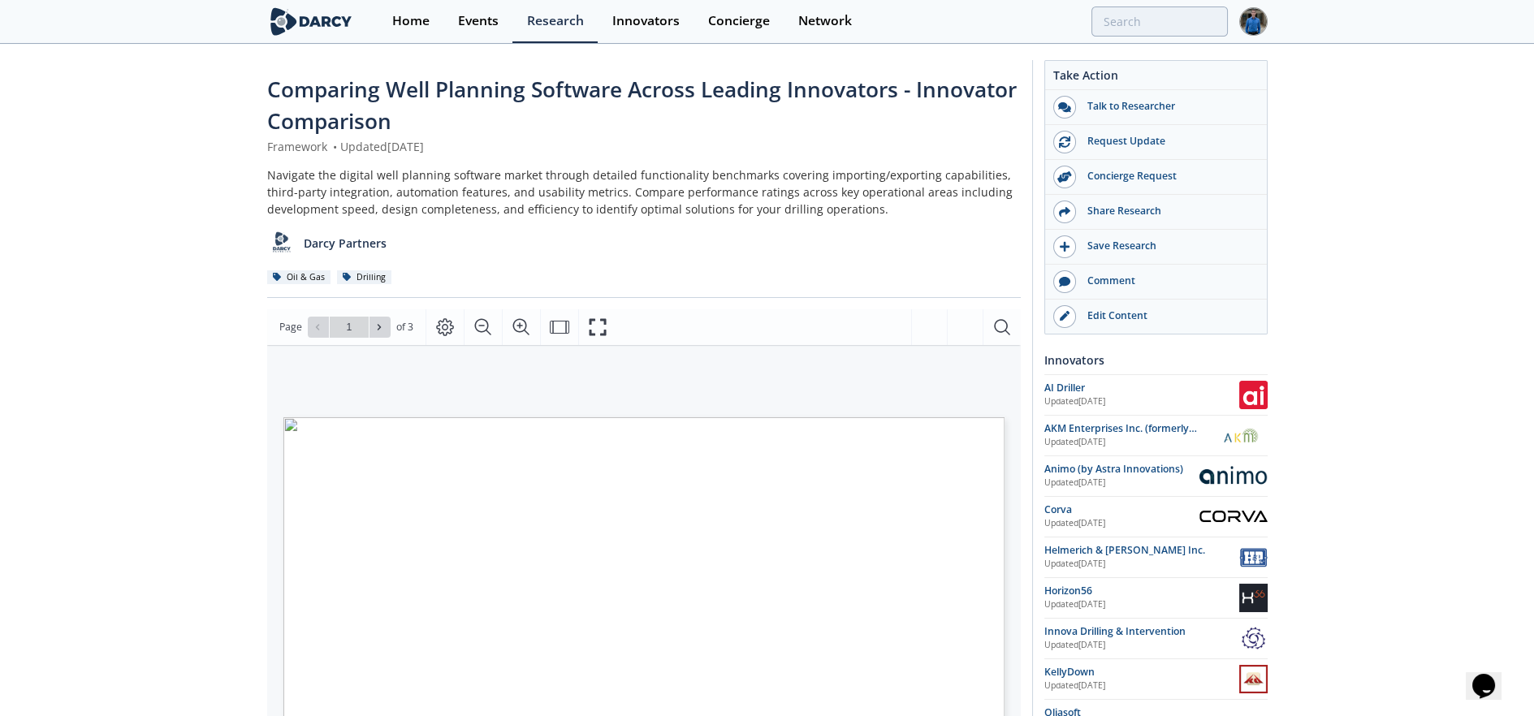
click at [392, 327] on span "Go to Page 1" at bounding box center [349, 327] width 95 height 21
click at [382, 324] on icon at bounding box center [379, 327] width 10 height 10
click at [382, 324] on div "Go to Page 3" at bounding box center [349, 327] width 83 height 21
click at [597, 319] on icon "Fullscreen" at bounding box center [597, 327] width 19 height 19
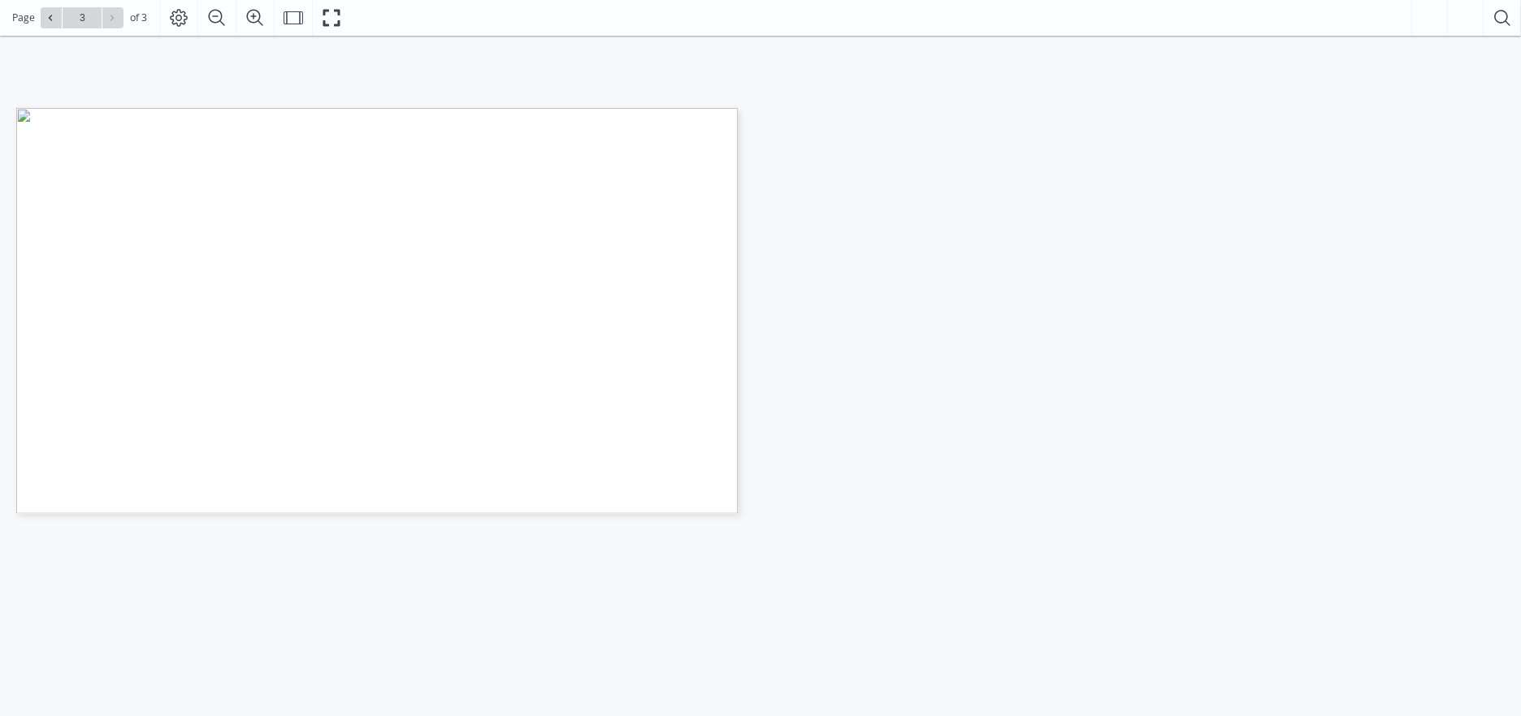
scroll to position [180, 0]
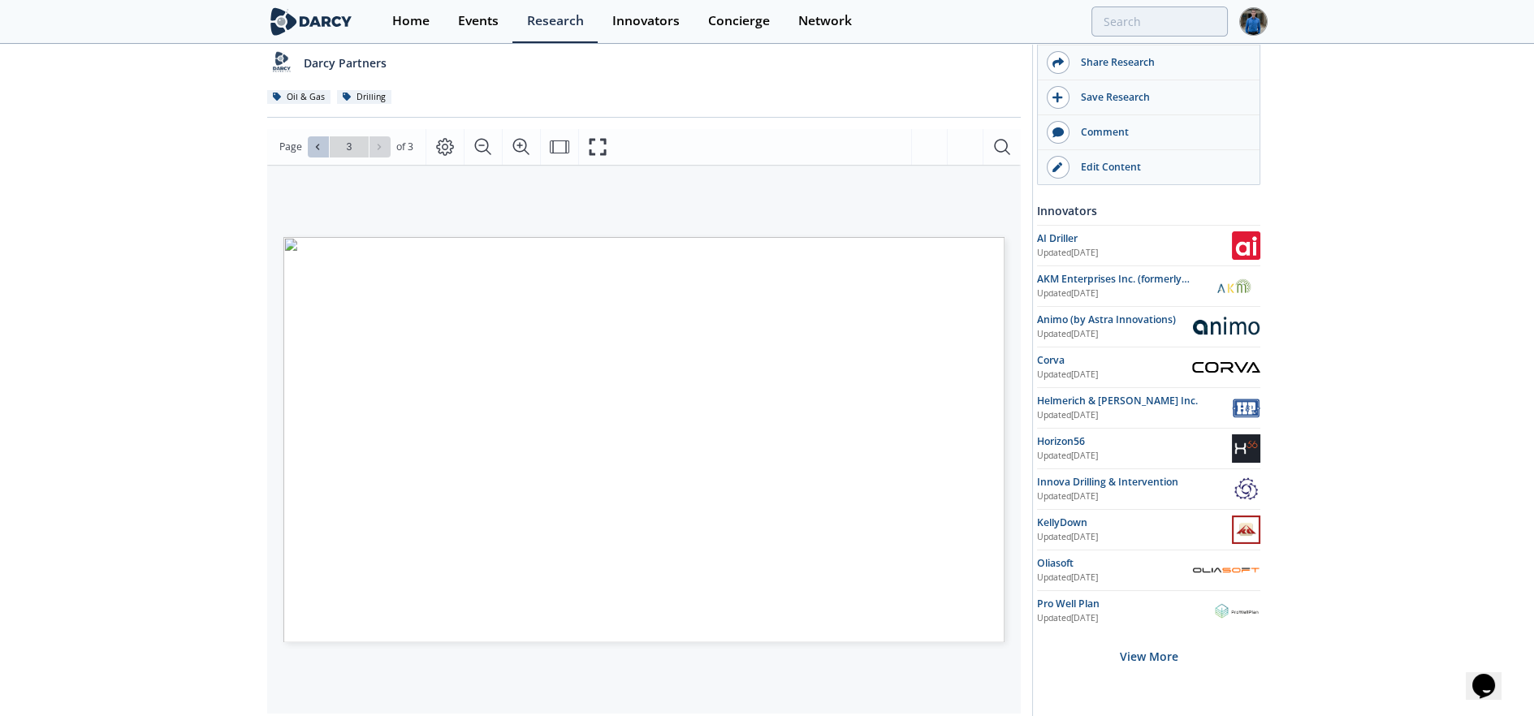
click at [309, 144] on button at bounding box center [318, 146] width 21 height 21
type input "1"
click at [309, 144] on div "Go to Page 1" at bounding box center [349, 146] width 83 height 21
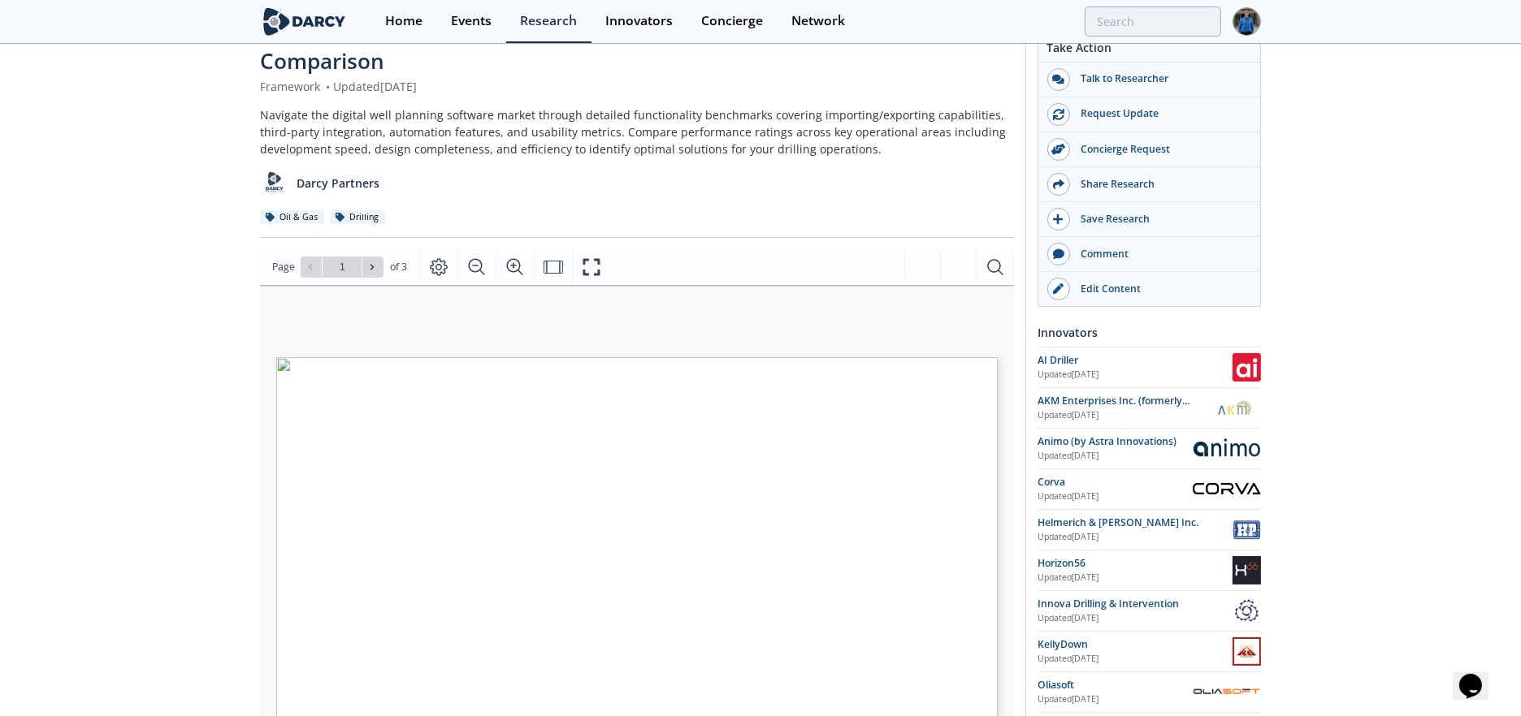
scroll to position [0, 0]
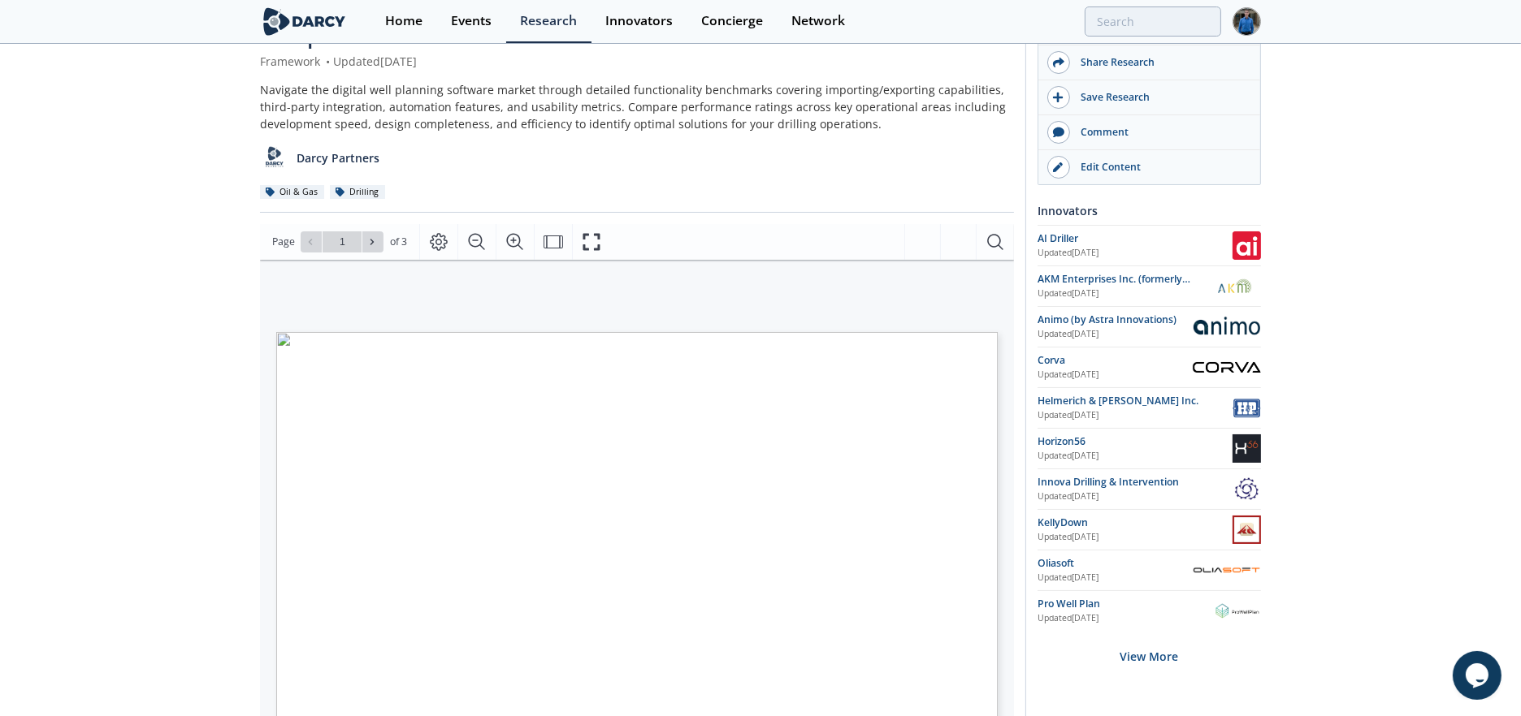
scroll to position [180, 0]
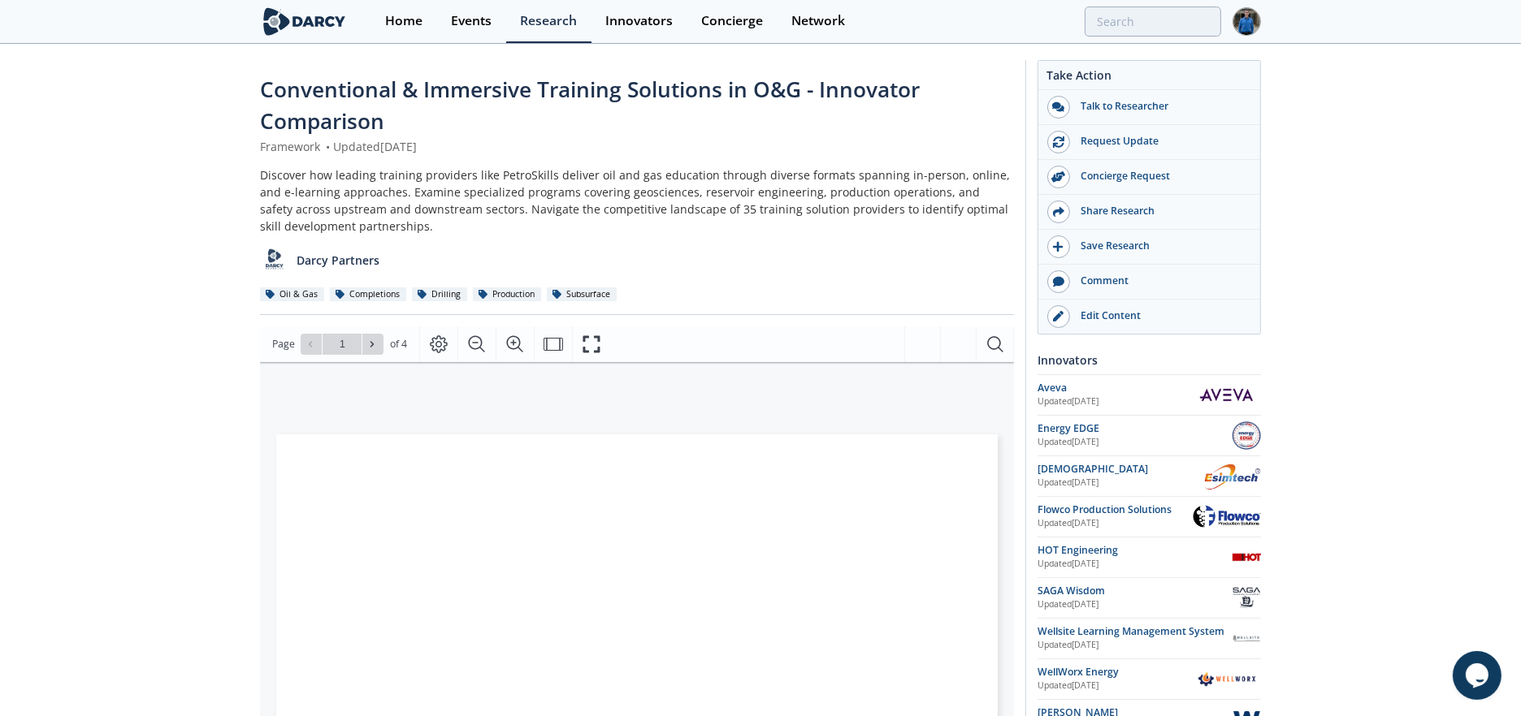
click at [314, 195] on div "Discover how leading training providers like PetroSkills deliver oil and gas ed…" at bounding box center [637, 201] width 754 height 68
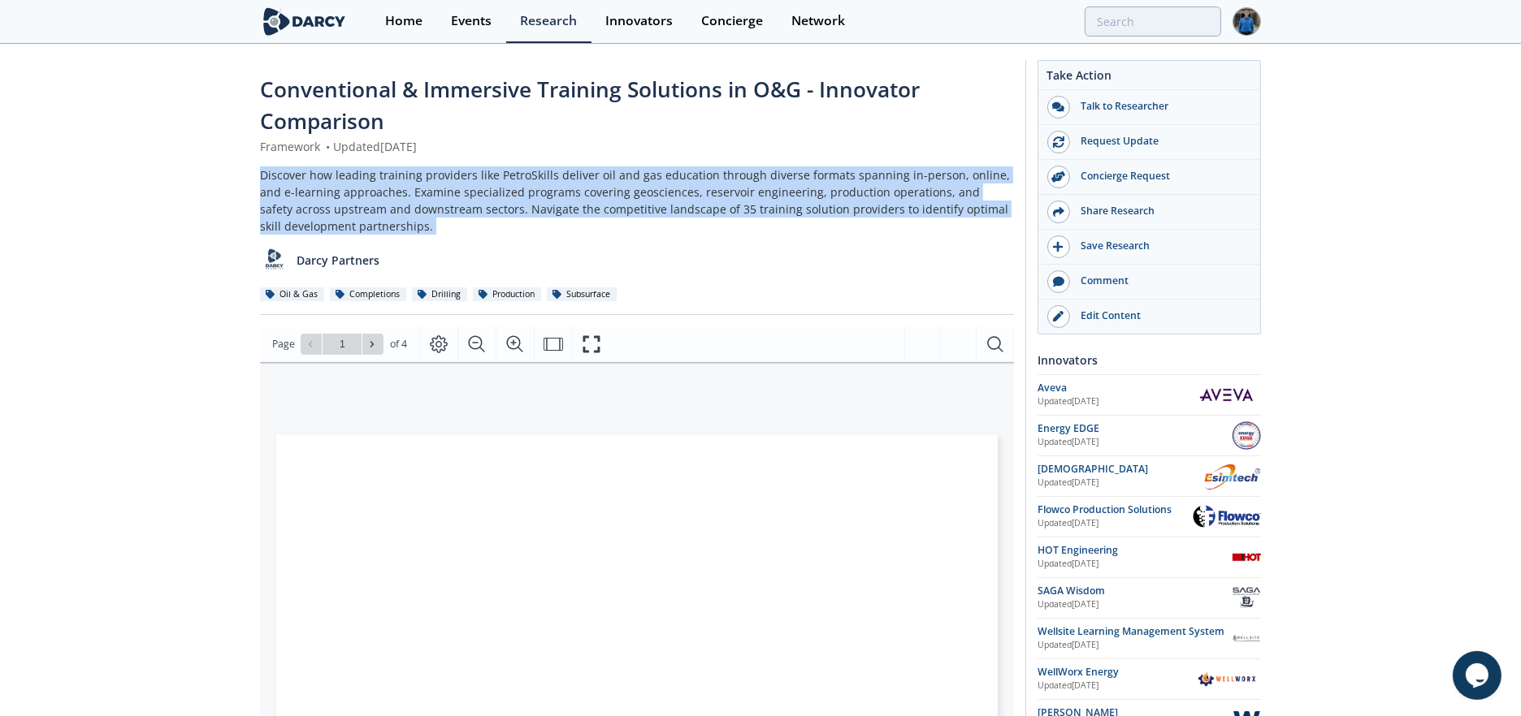
click at [314, 195] on div "Discover how leading training providers like PetroSkills deliver oil and gas ed…" at bounding box center [637, 201] width 754 height 68
click at [405, 199] on div "Discover how leading training providers like PetroSkills deliver oil and gas ed…" at bounding box center [637, 201] width 754 height 68
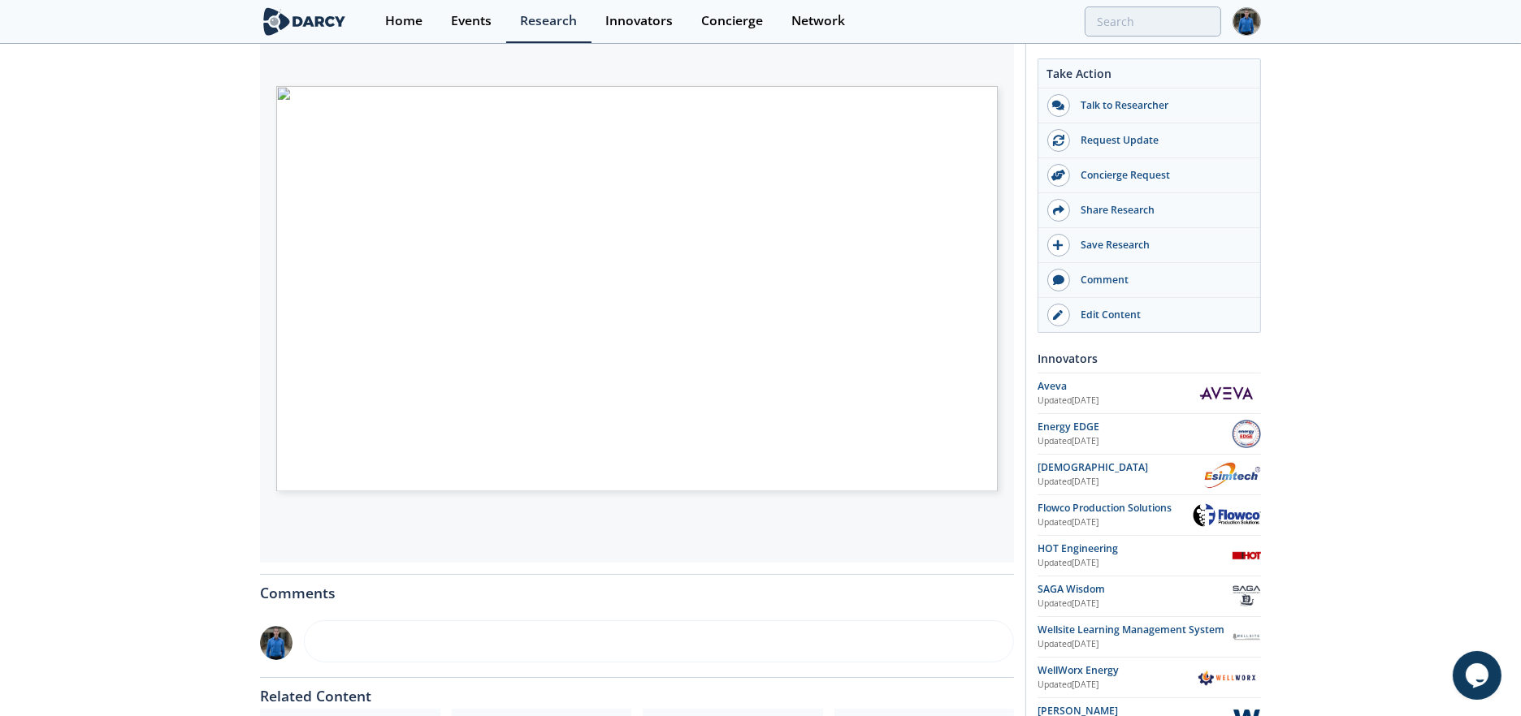
scroll to position [270, 0]
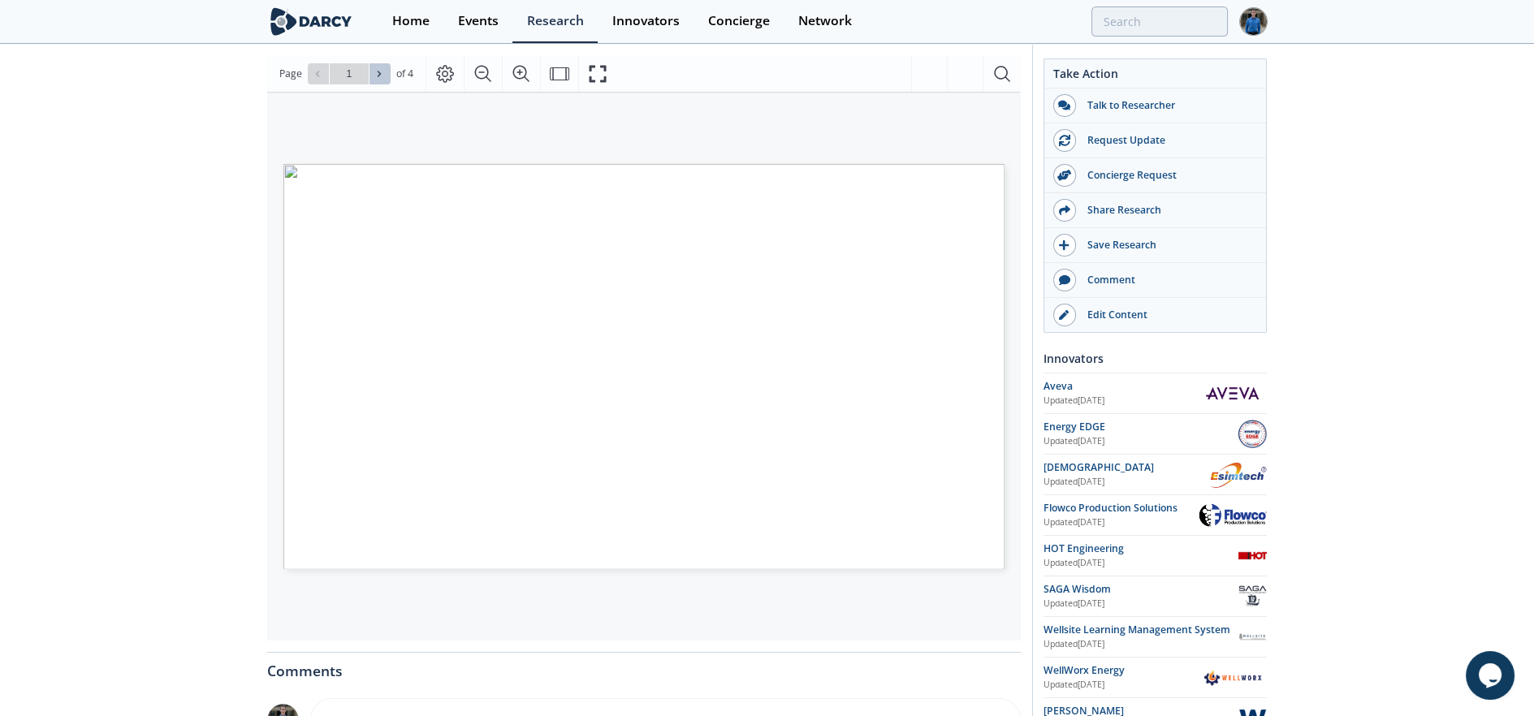
click at [375, 77] on icon at bounding box center [379, 74] width 10 height 10
click at [322, 72] on span at bounding box center [318, 73] width 11 height 11
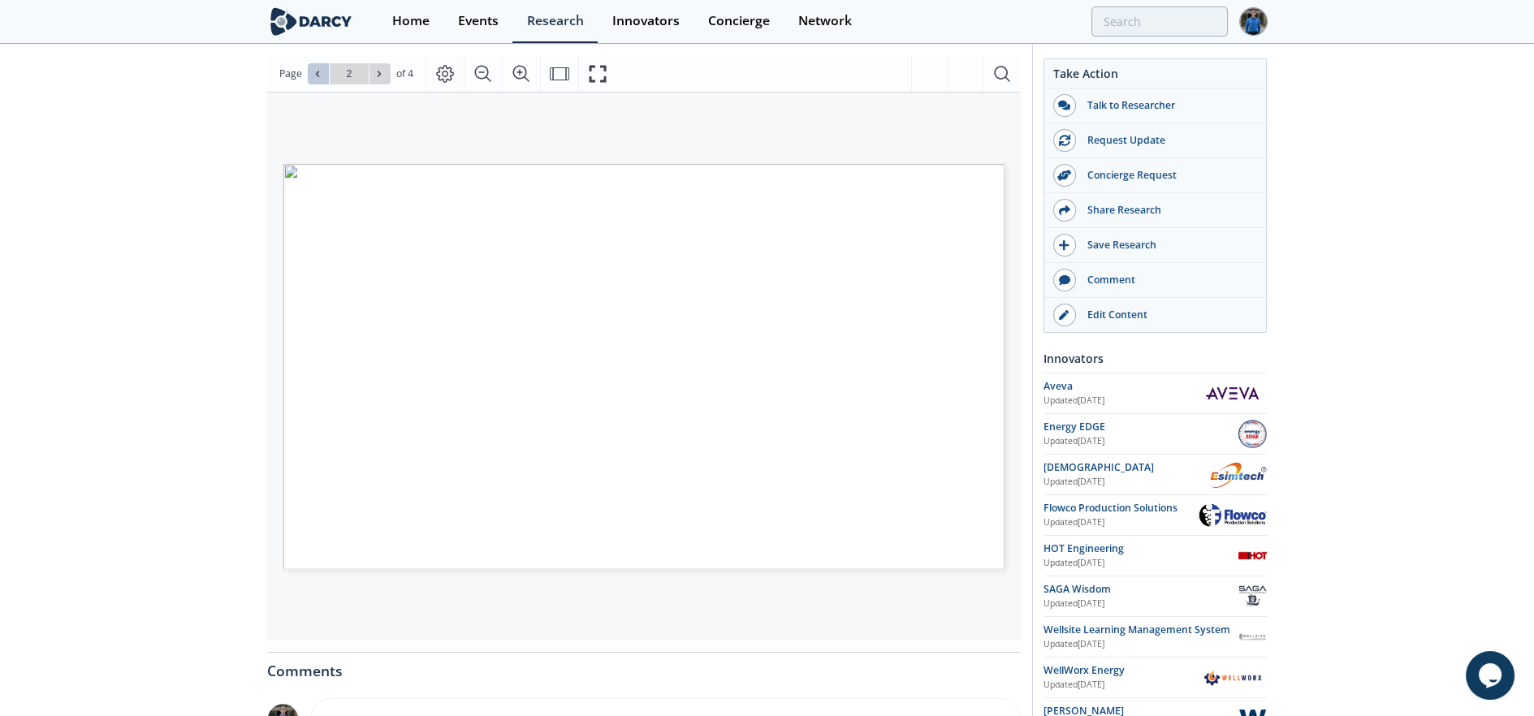
click at [322, 72] on span at bounding box center [318, 73] width 11 height 11
click at [379, 79] on button at bounding box center [380, 73] width 21 height 21
type input "4"
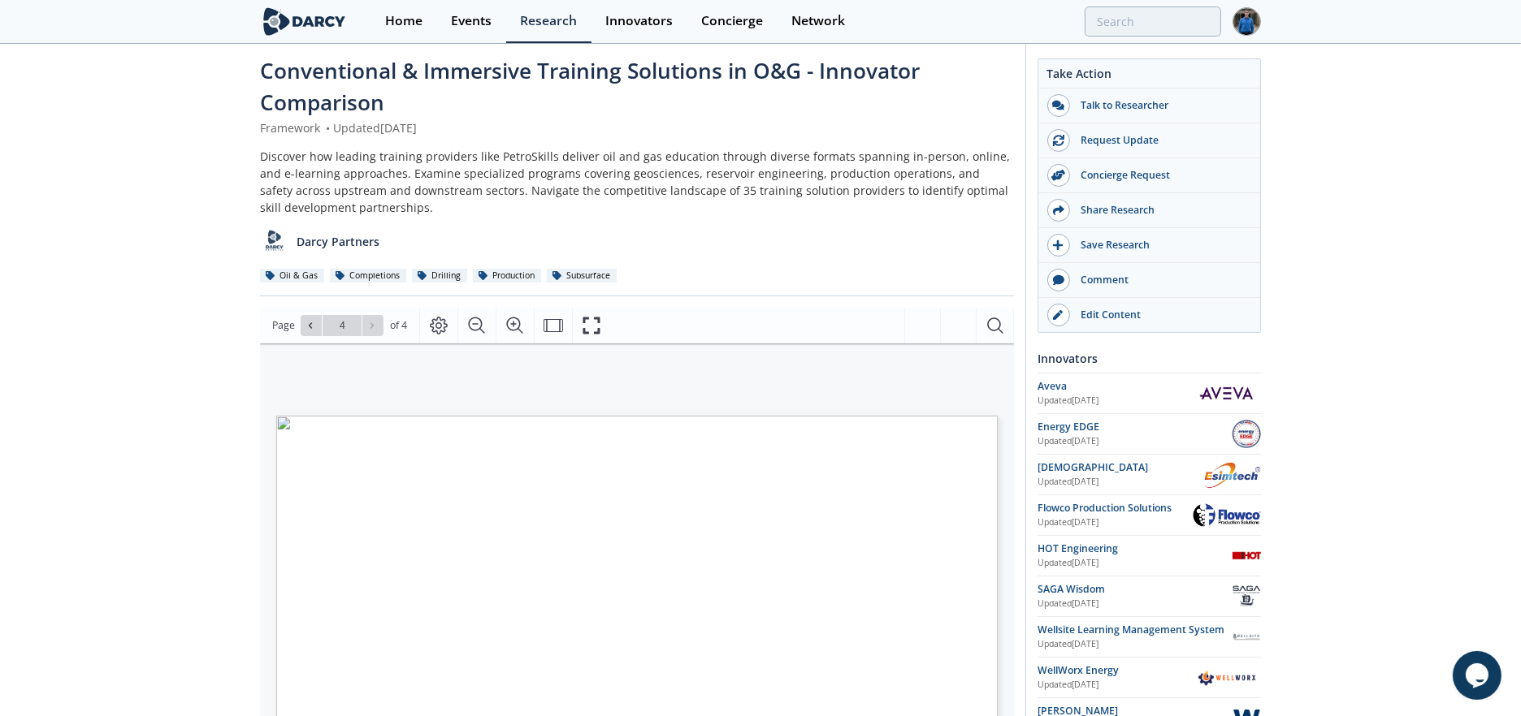
scroll to position [0, 0]
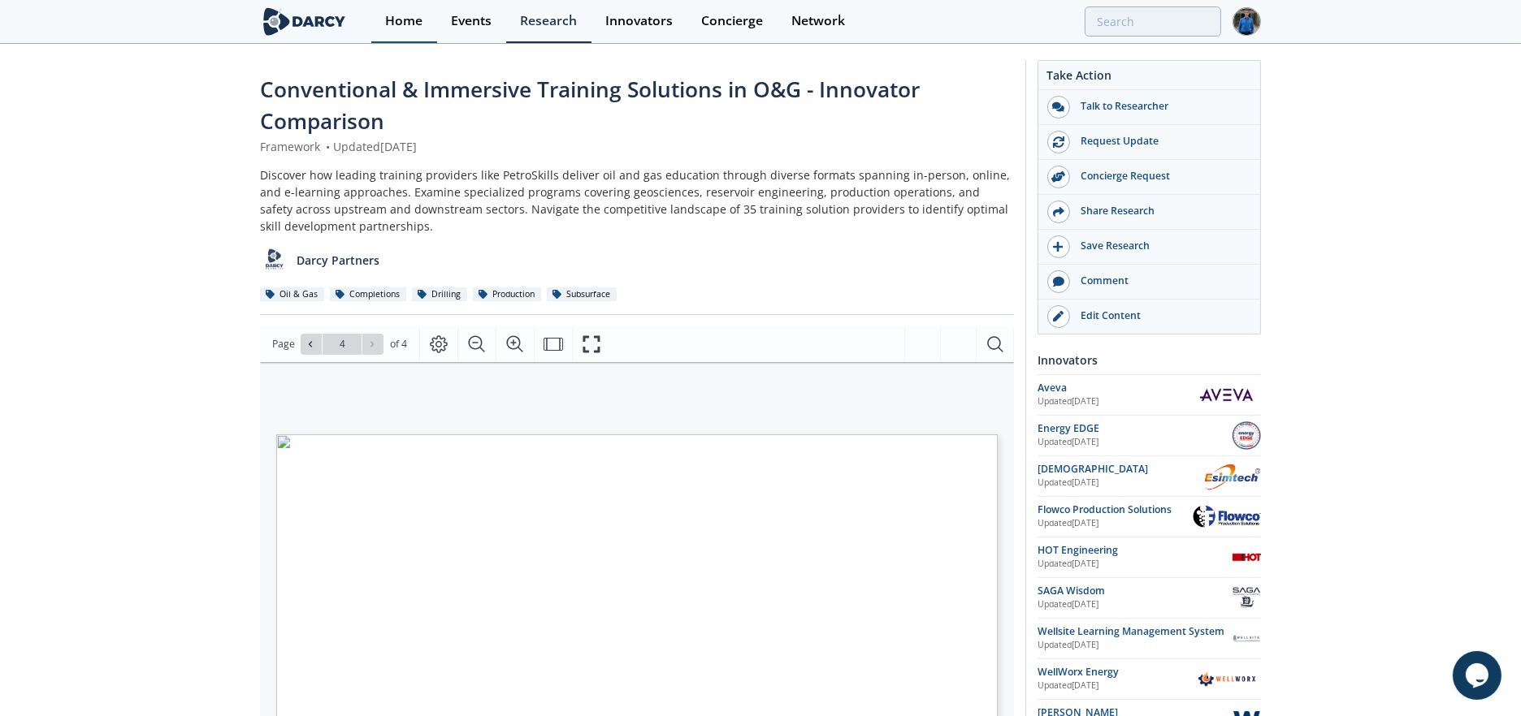
click at [399, 19] on div "Home" at bounding box center [403, 21] width 37 height 13
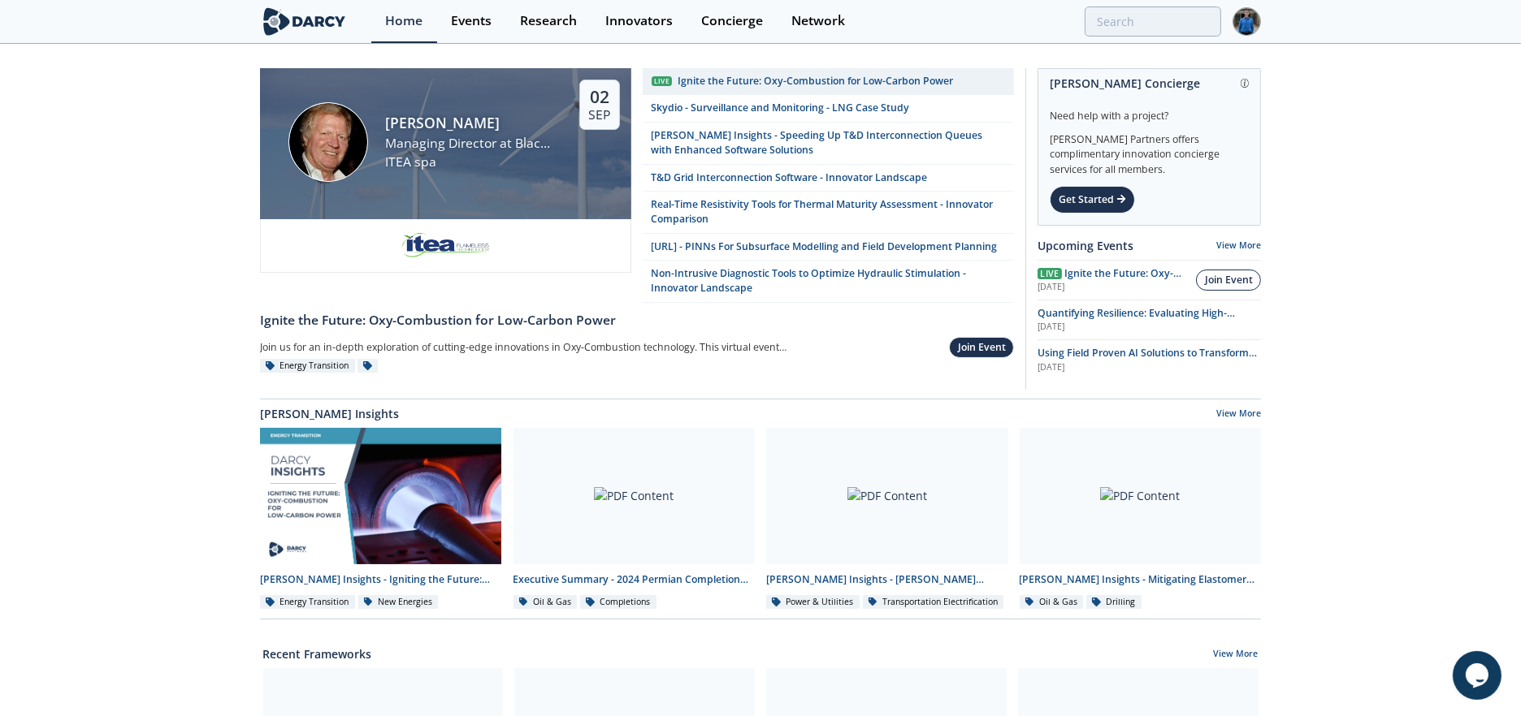
click at [1218, 277] on div "Join Event" at bounding box center [1229, 280] width 48 height 15
